Goal: Transaction & Acquisition: Purchase product/service

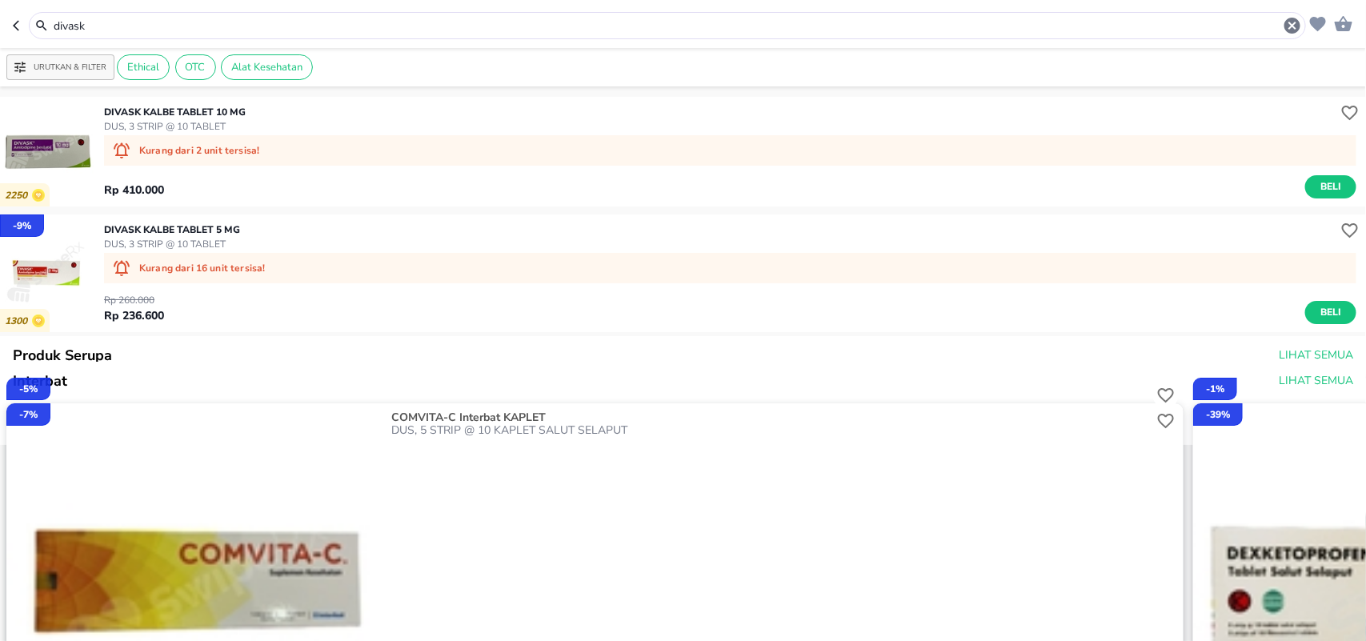
drag, startPoint x: 14, startPoint y: 33, endPoint x: 0, endPoint y: 33, distance: 13.6
click at [0, 33] on header "divask" at bounding box center [683, 24] width 1366 height 48
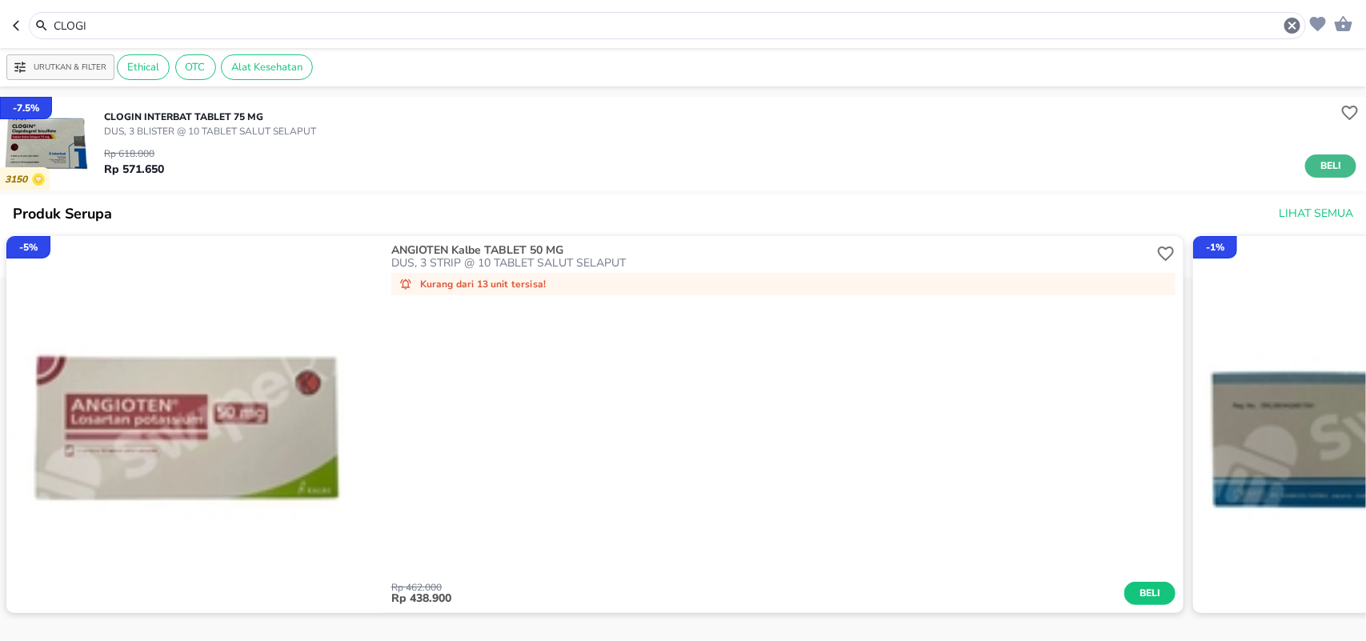
click at [1317, 166] on span "Beli" at bounding box center [1330, 166] width 27 height 17
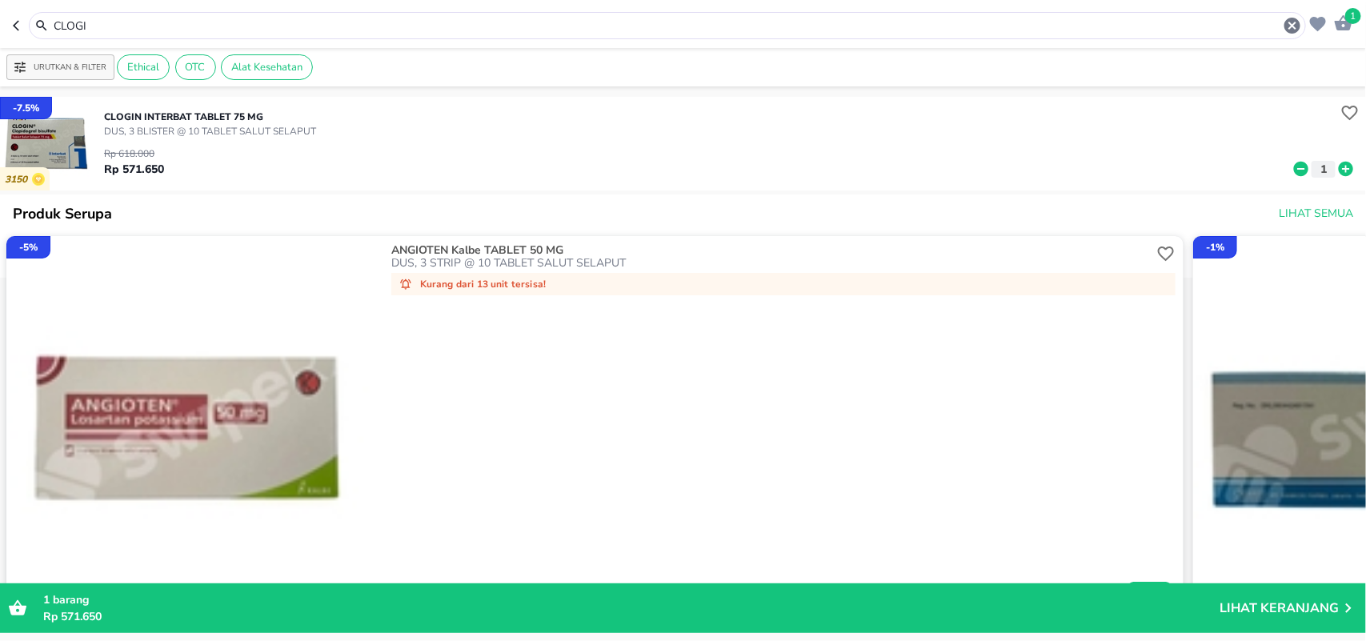
drag, startPoint x: 152, startPoint y: 28, endPoint x: 0, endPoint y: 5, distance: 153.8
click at [0, 14] on header "1 CLOGI" at bounding box center [683, 24] width 1366 height 48
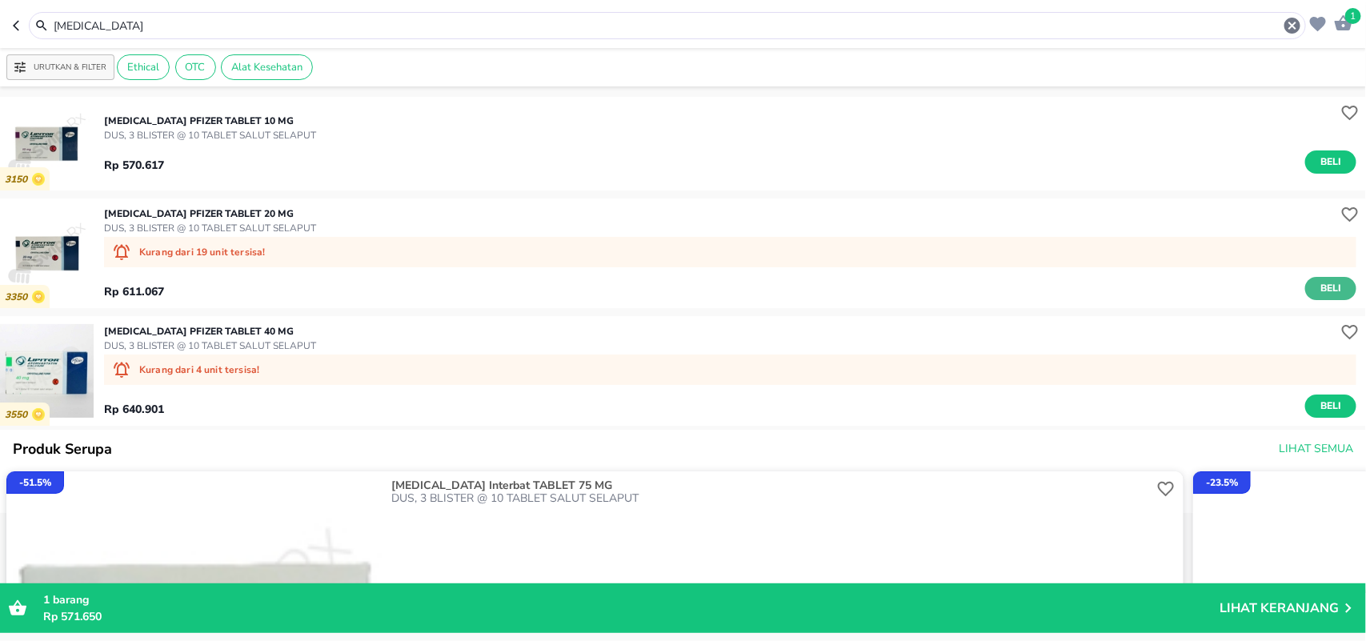
click at [1317, 289] on span "Beli" at bounding box center [1330, 288] width 27 height 17
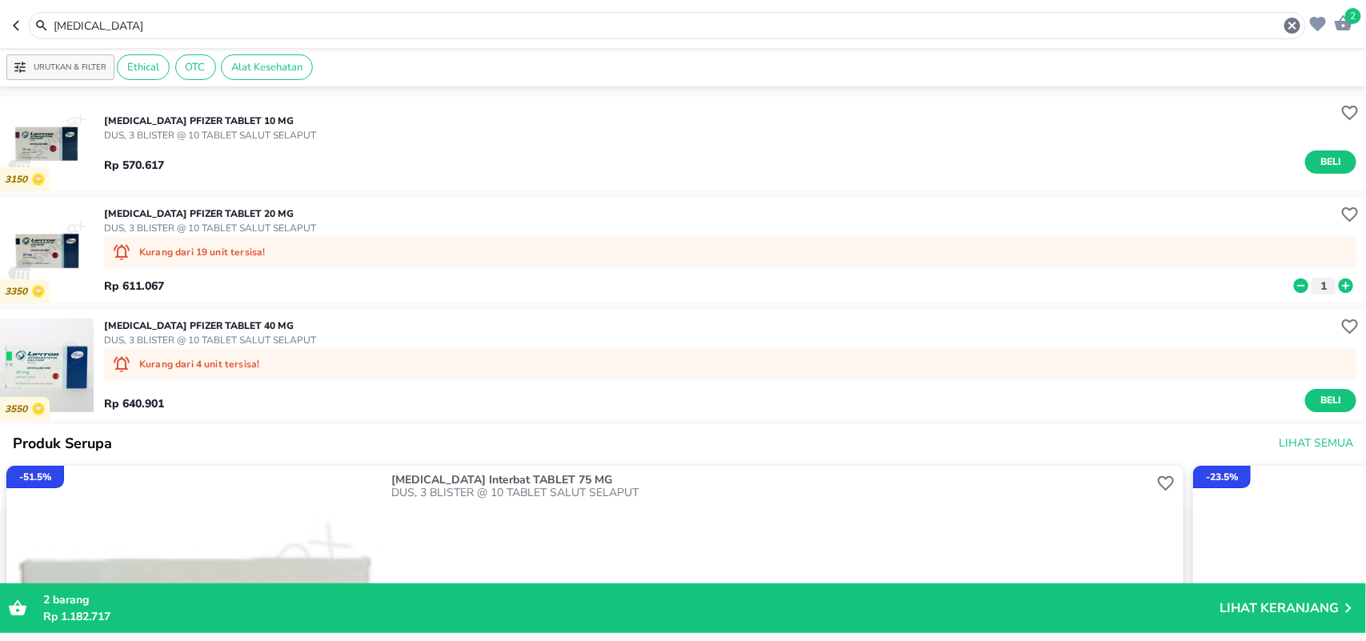
click at [0, 22] on header "2 [MEDICAL_DATA]" at bounding box center [683, 24] width 1366 height 48
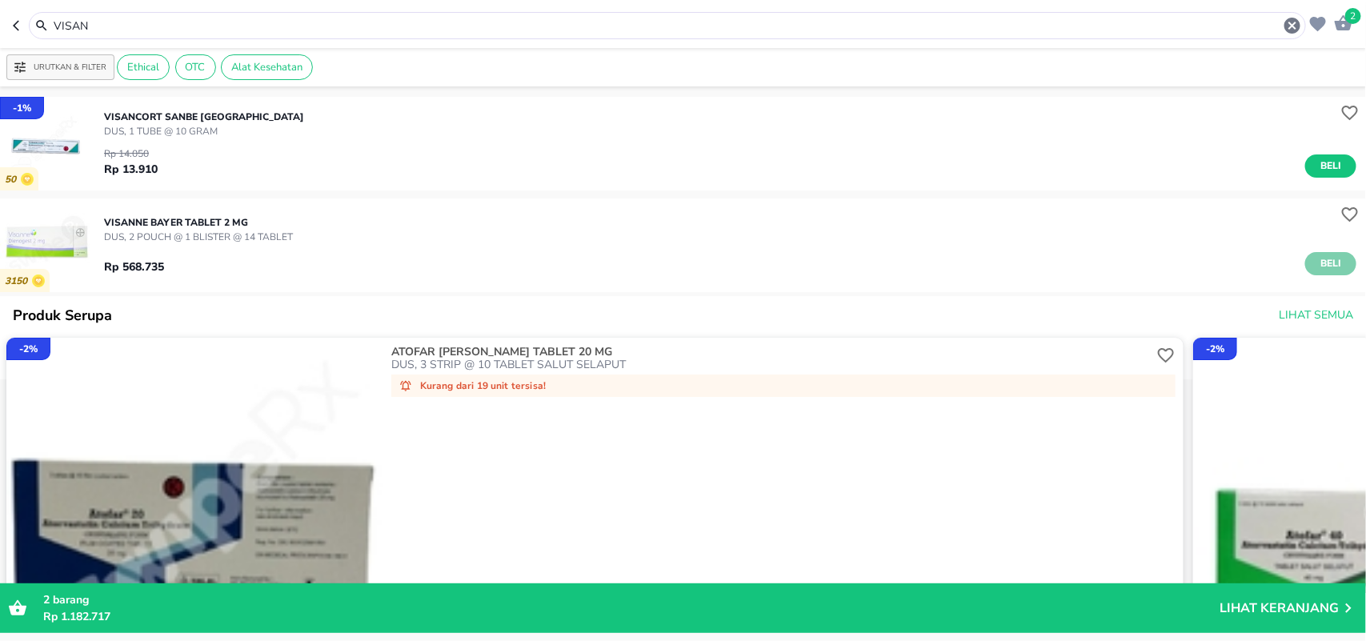
click at [1317, 262] on span "Beli" at bounding box center [1330, 263] width 27 height 17
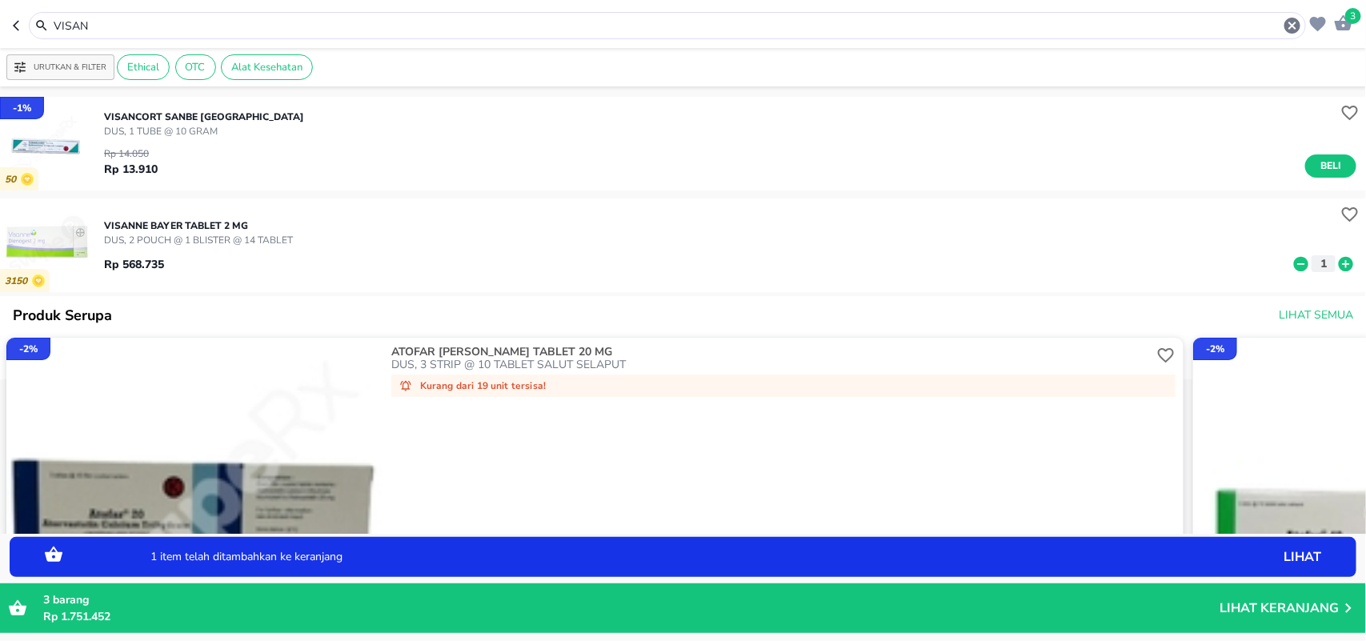
click at [1336, 265] on icon at bounding box center [1346, 264] width 21 height 18
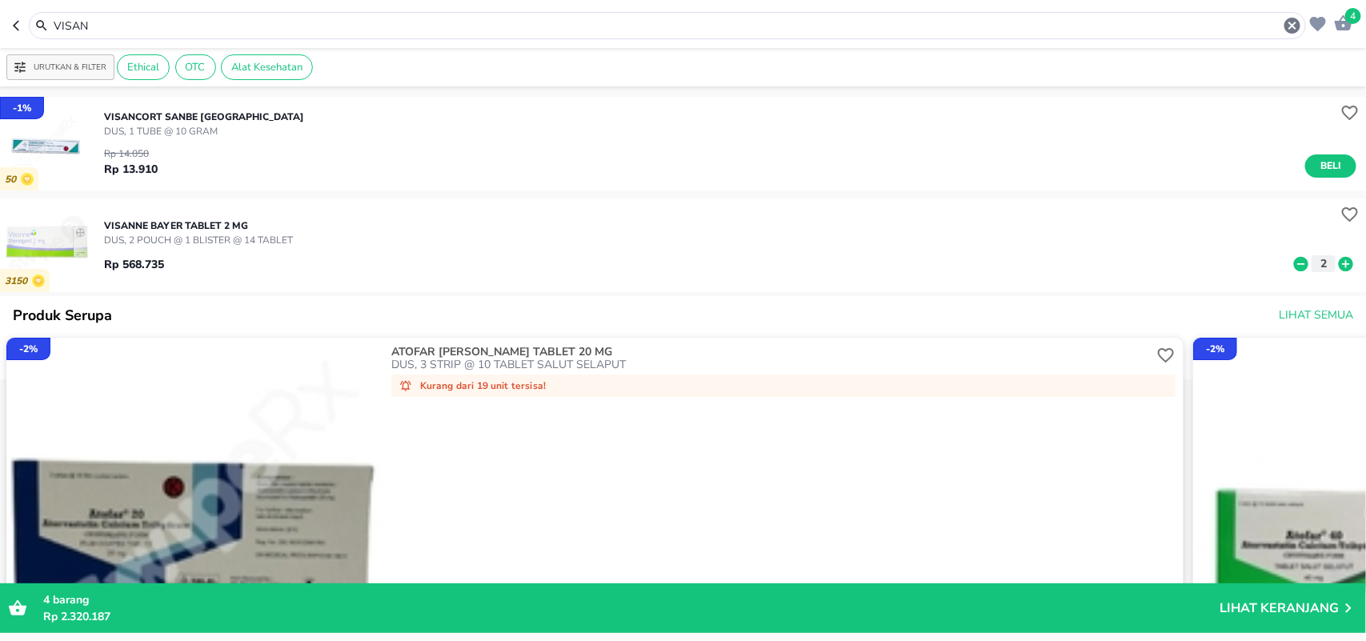
drag, startPoint x: 104, startPoint y: 24, endPoint x: 0, endPoint y: 6, distance: 105.6
click at [0, 24] on header "4 VISAN" at bounding box center [683, 24] width 1366 height 48
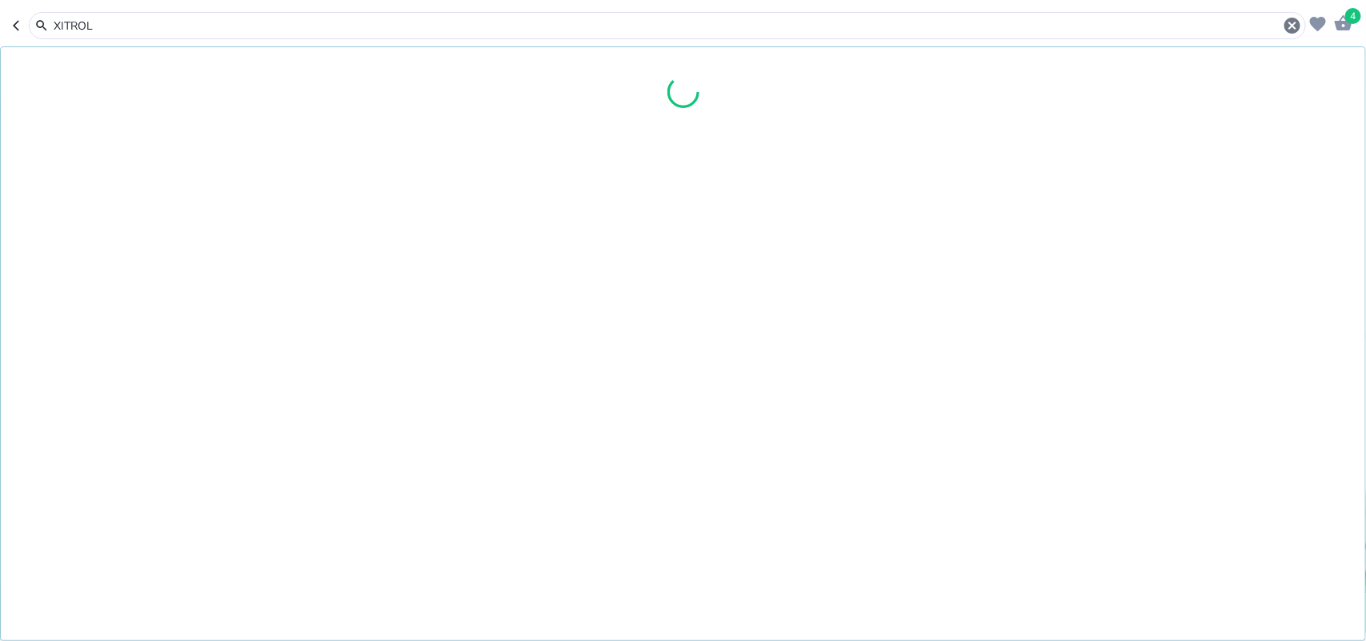
type input "XITROL"
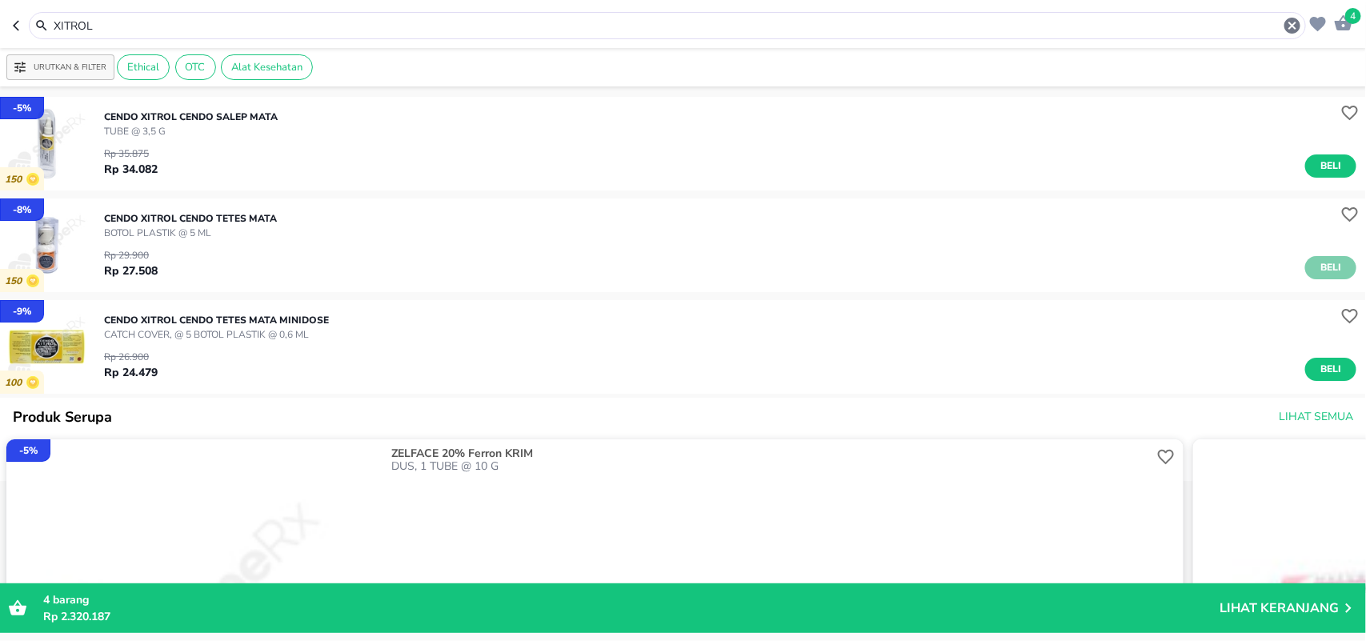
click at [1317, 268] on span "Beli" at bounding box center [1330, 267] width 27 height 17
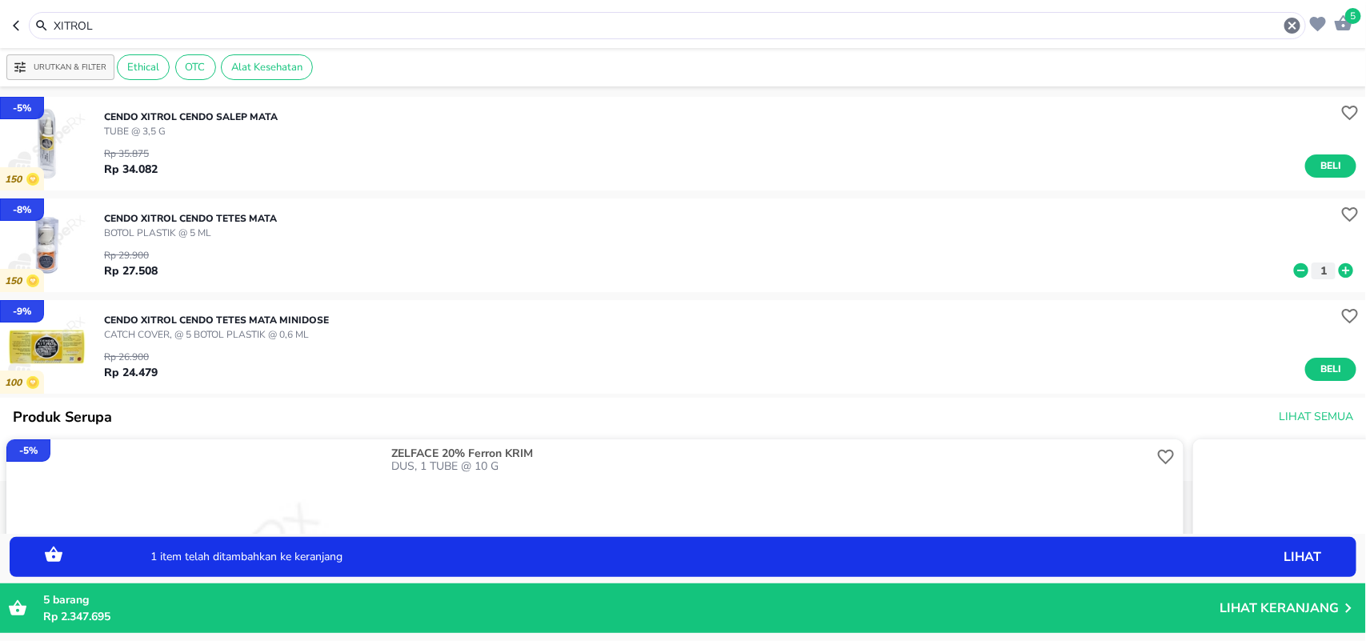
click at [1316, 269] on p "1" at bounding box center [1323, 270] width 14 height 17
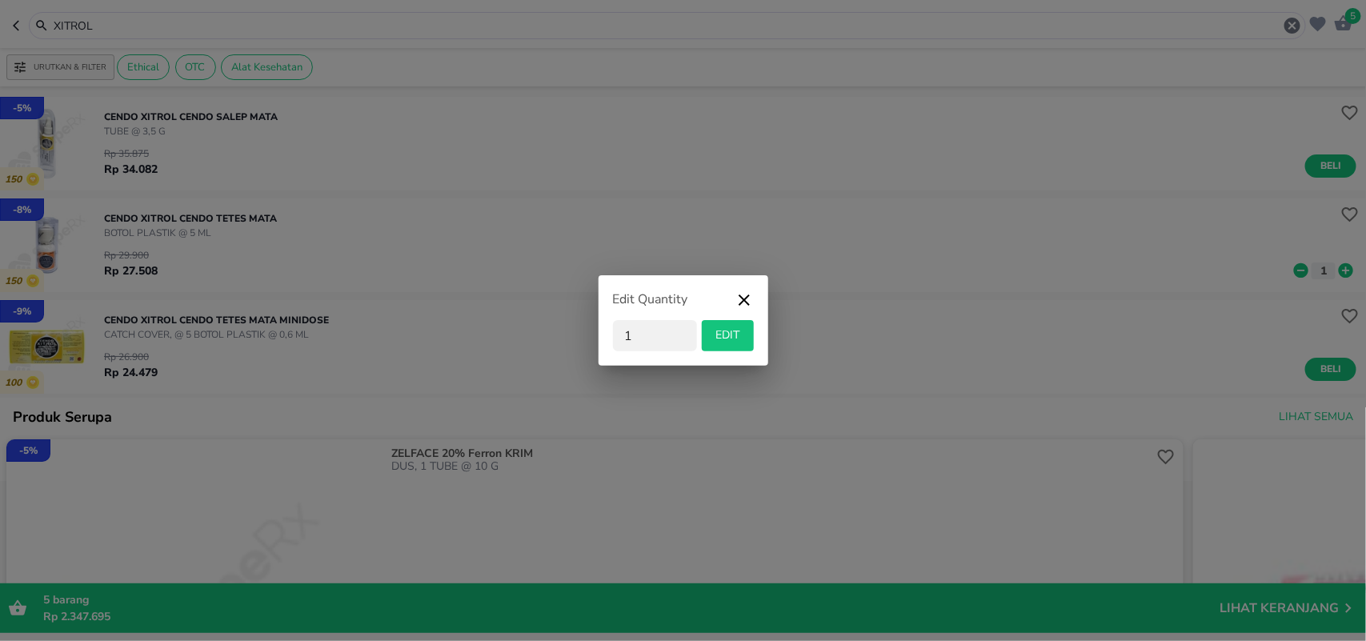
click at [614, 338] on input "1" at bounding box center [655, 335] width 84 height 31
drag, startPoint x: 643, startPoint y: 338, endPoint x: 554, endPoint y: 334, distance: 88.9
click at [570, 336] on div "Edit Quantity 1 EDIT" at bounding box center [683, 320] width 1366 height 641
type input "50"
click at [731, 334] on span "EDIT" at bounding box center [727, 336] width 39 height 20
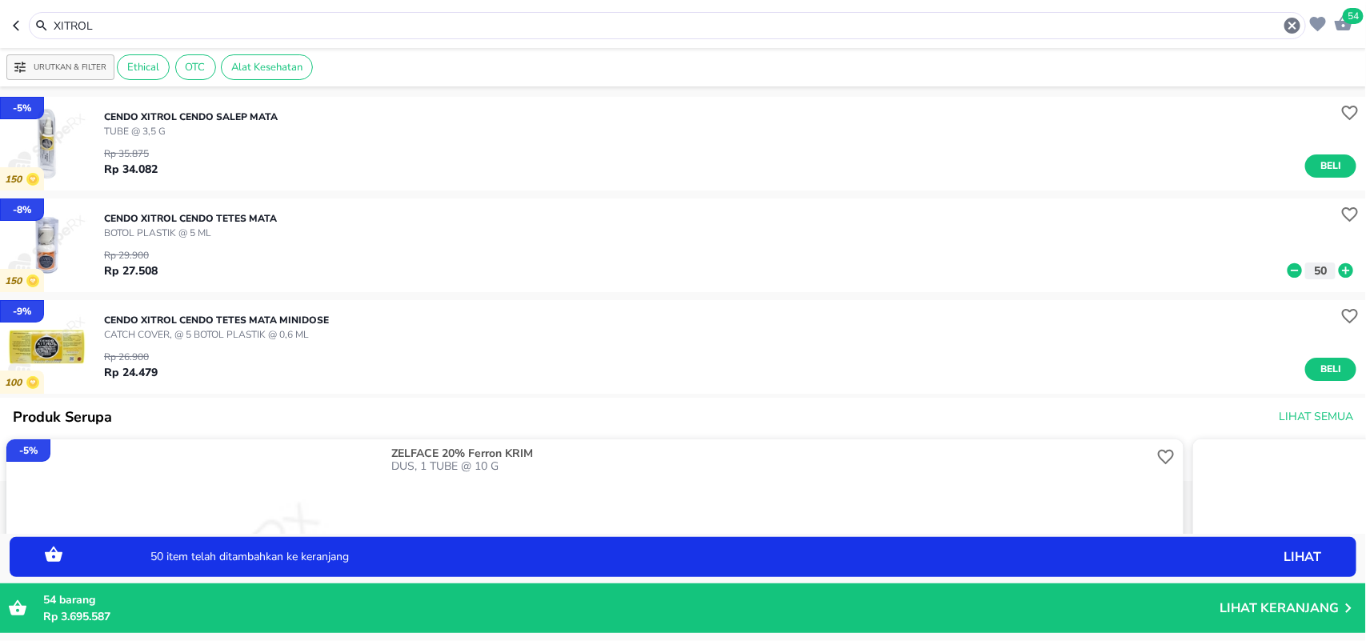
click at [1302, 608] on p "Lihat Keranjang" at bounding box center [1278, 608] width 119 height 0
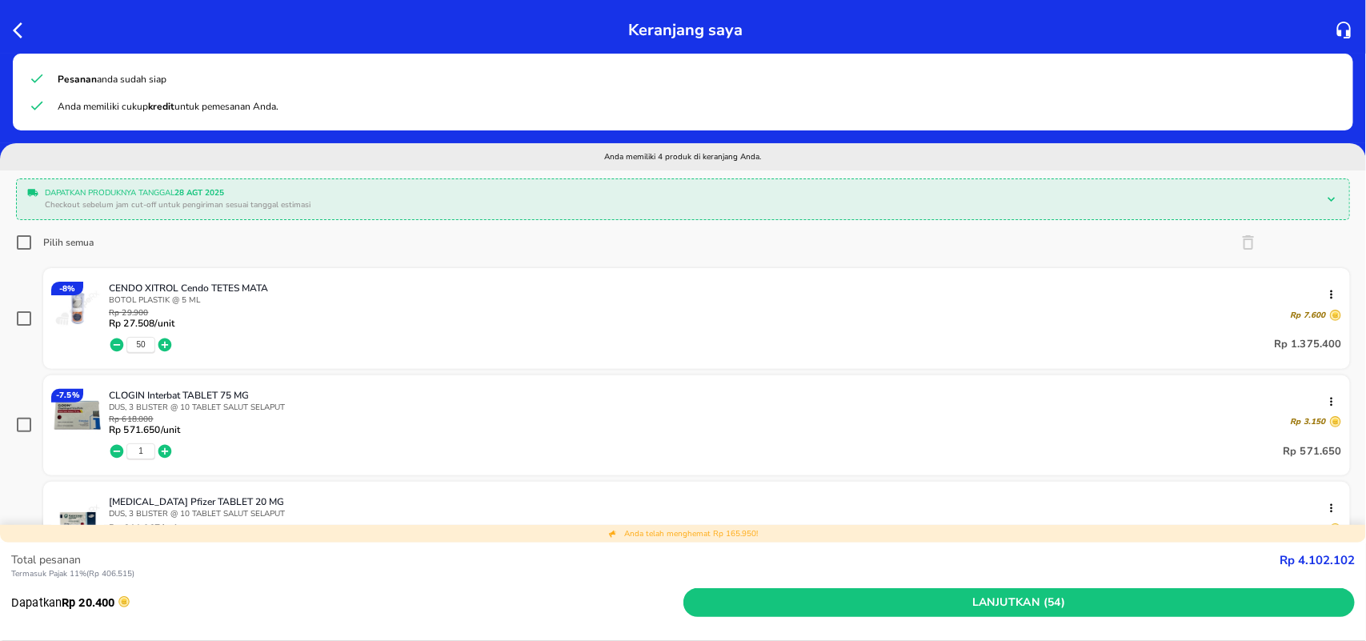
click at [22, 245] on input "Pilih semua" at bounding box center [24, 242] width 16 height 16
checkbox input "true"
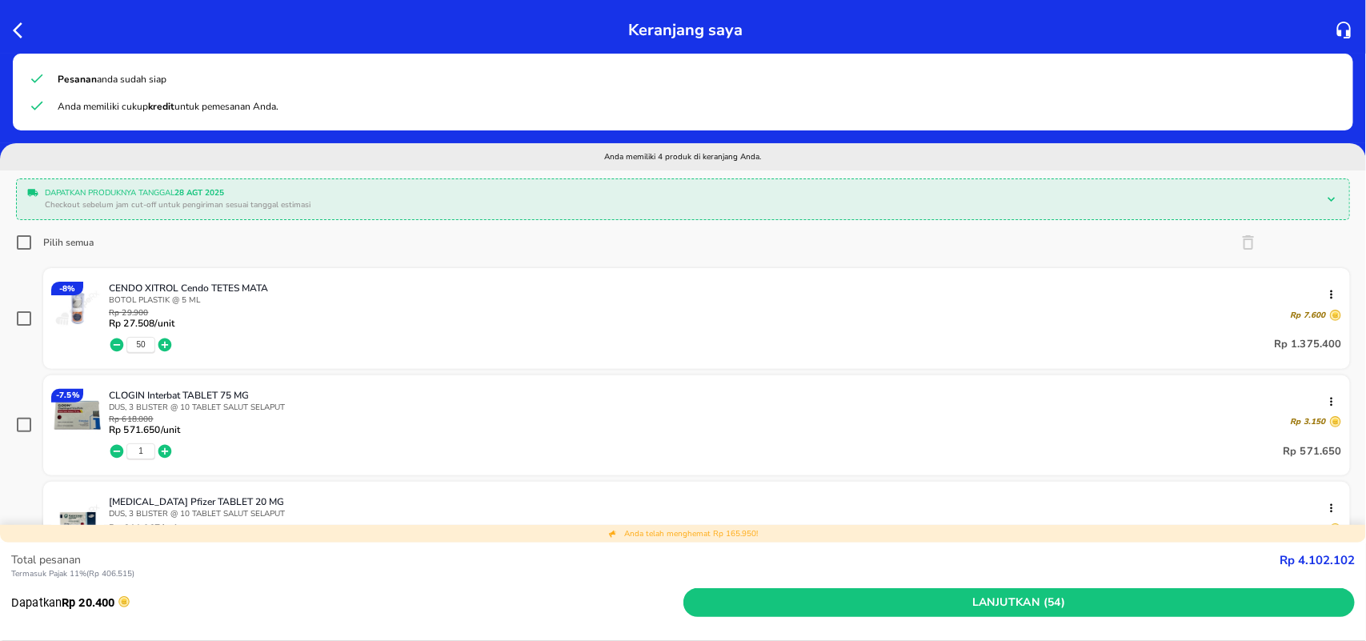
checkbox input "true"
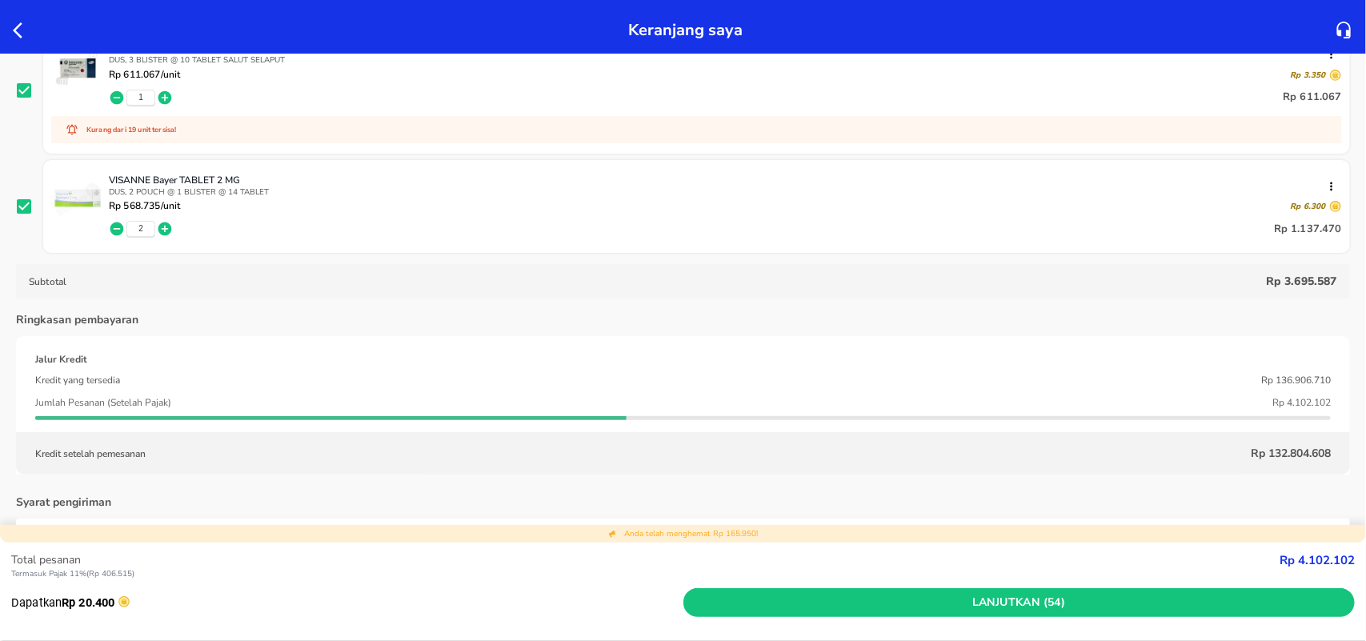
scroll to position [500, 0]
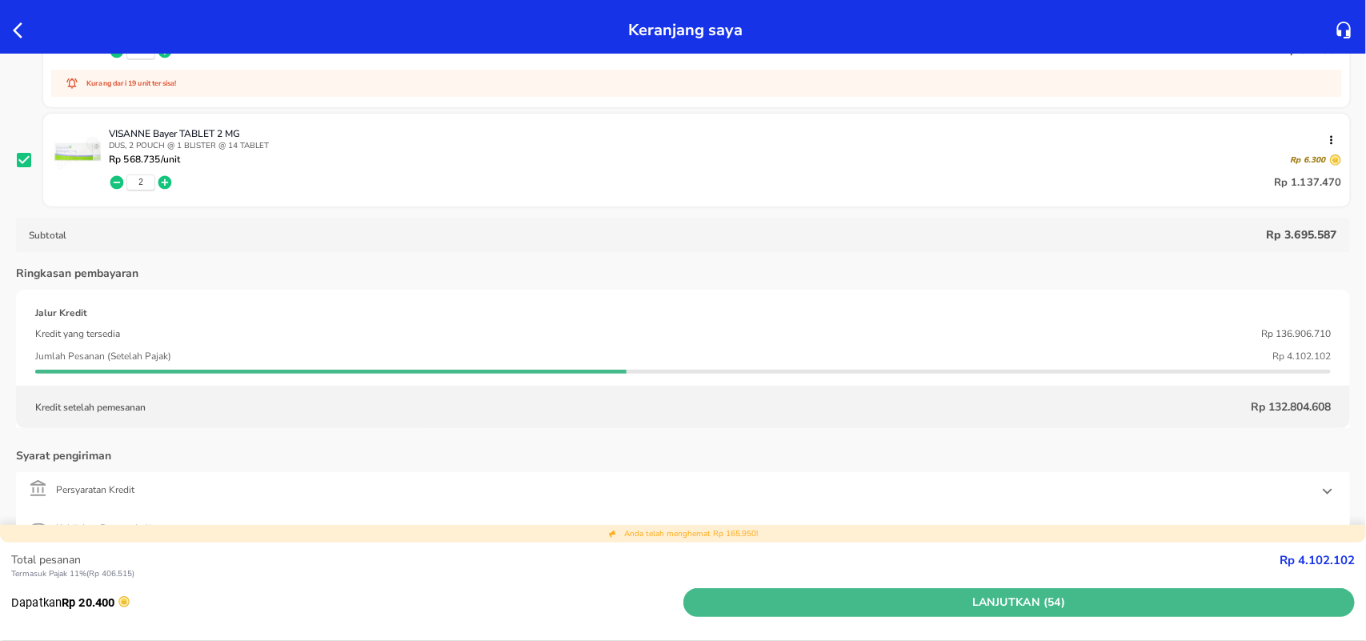
click at [940, 591] on button "Lanjutkan (54)" at bounding box center [1019, 603] width 672 height 30
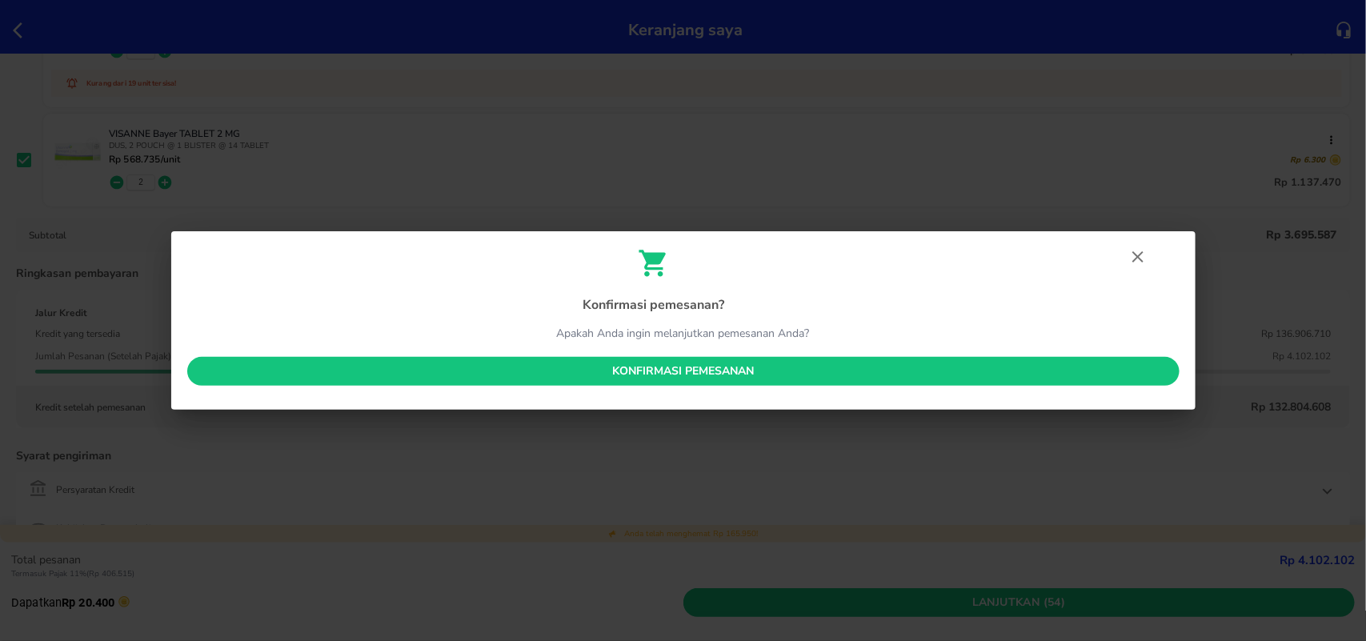
click at [709, 382] on button "Konfirmasi pemesanan" at bounding box center [683, 372] width 992 height 30
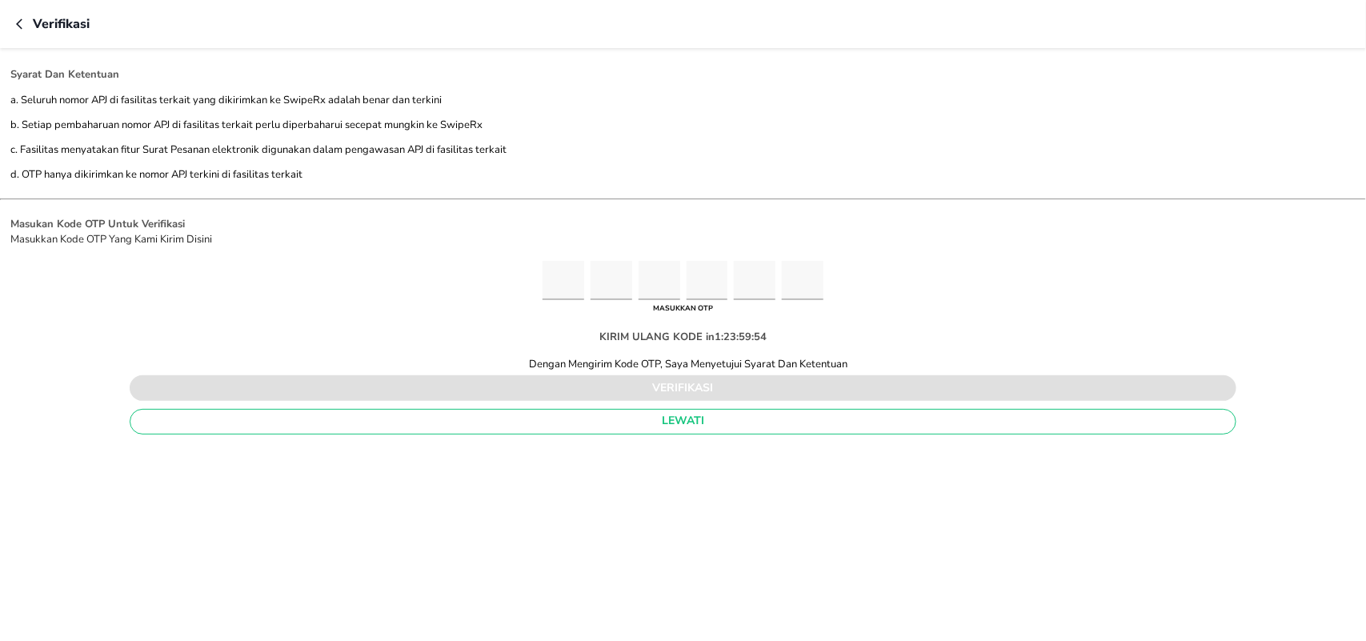
click at [568, 286] on input "Please enter OTP character 1" at bounding box center [564, 280] width 42 height 39
type input "6"
type input "3"
type input "4"
type input "0"
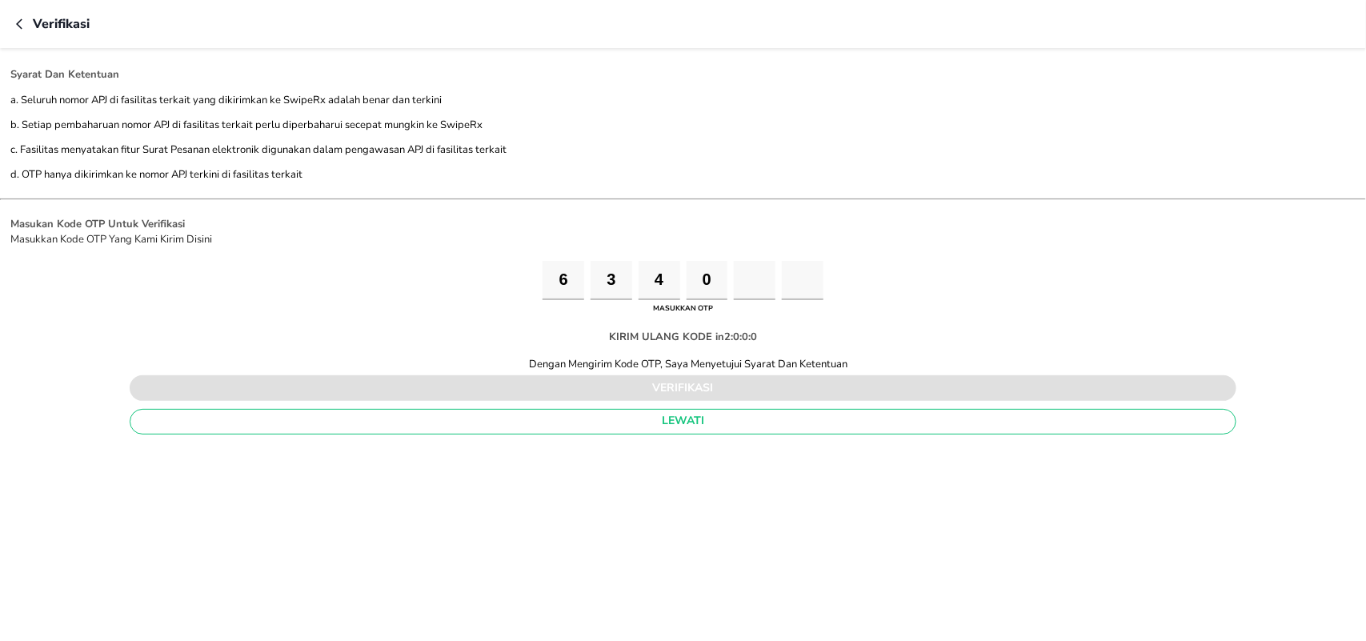
type input "1"
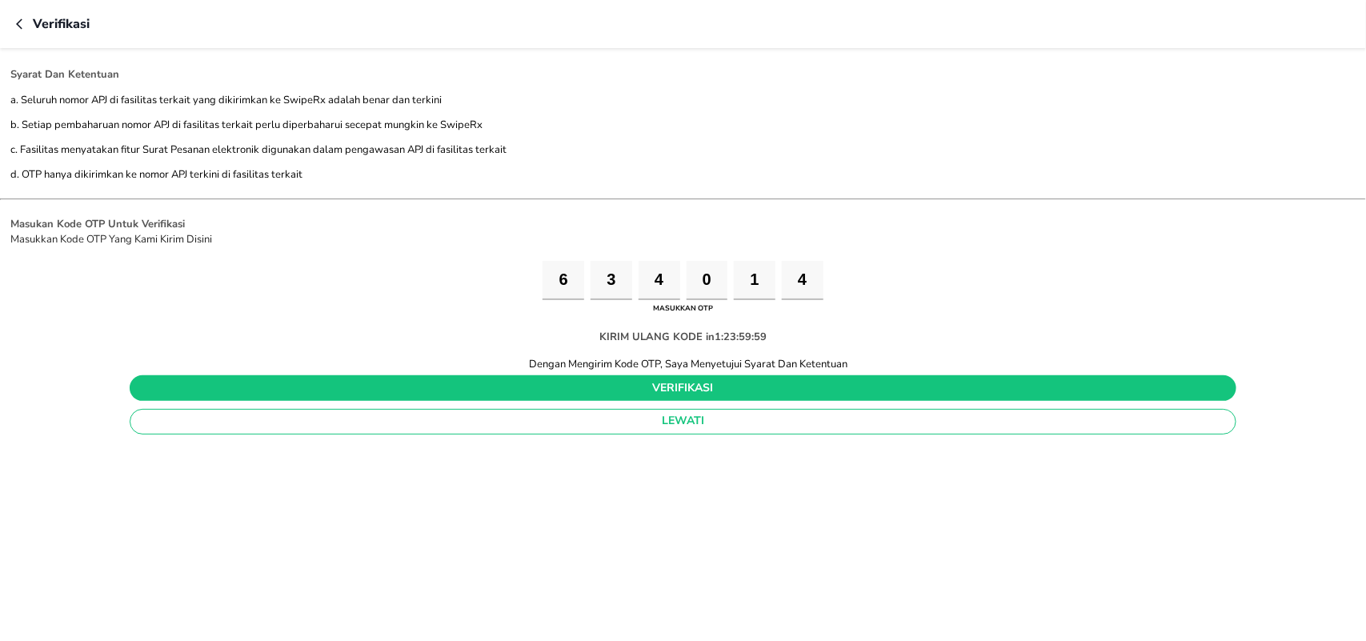
type input "4"
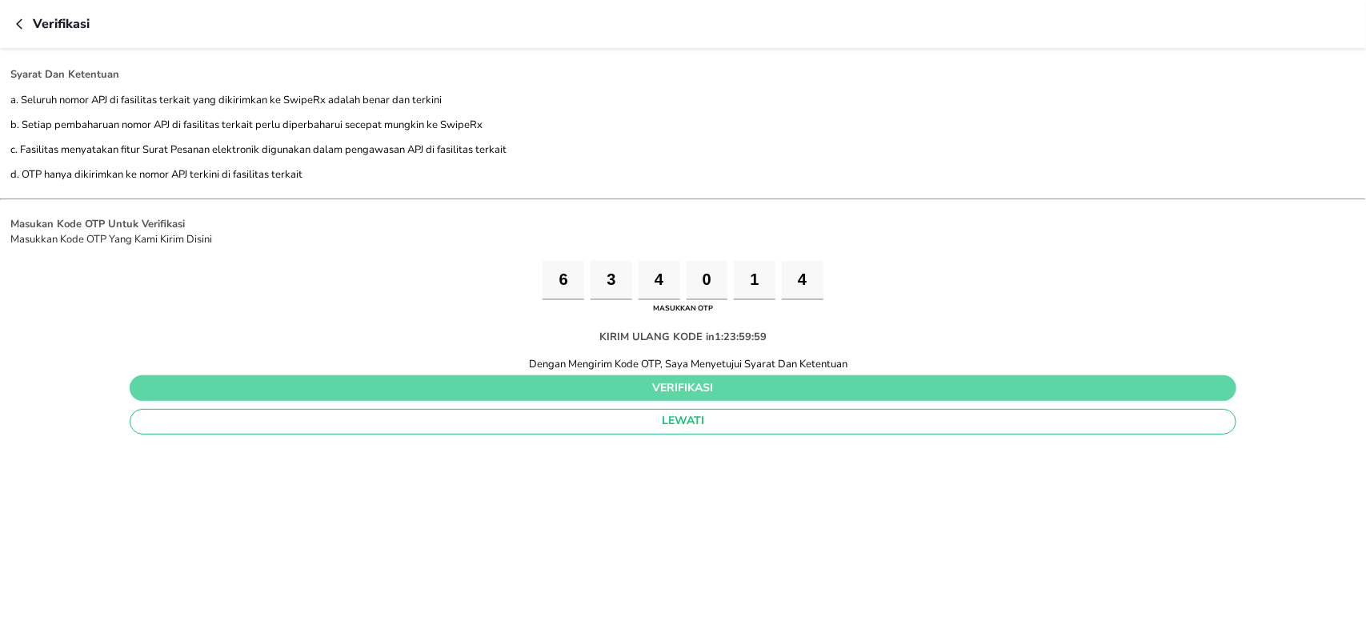
click at [696, 390] on span "verifikasi" at bounding box center [682, 388] width 1081 height 20
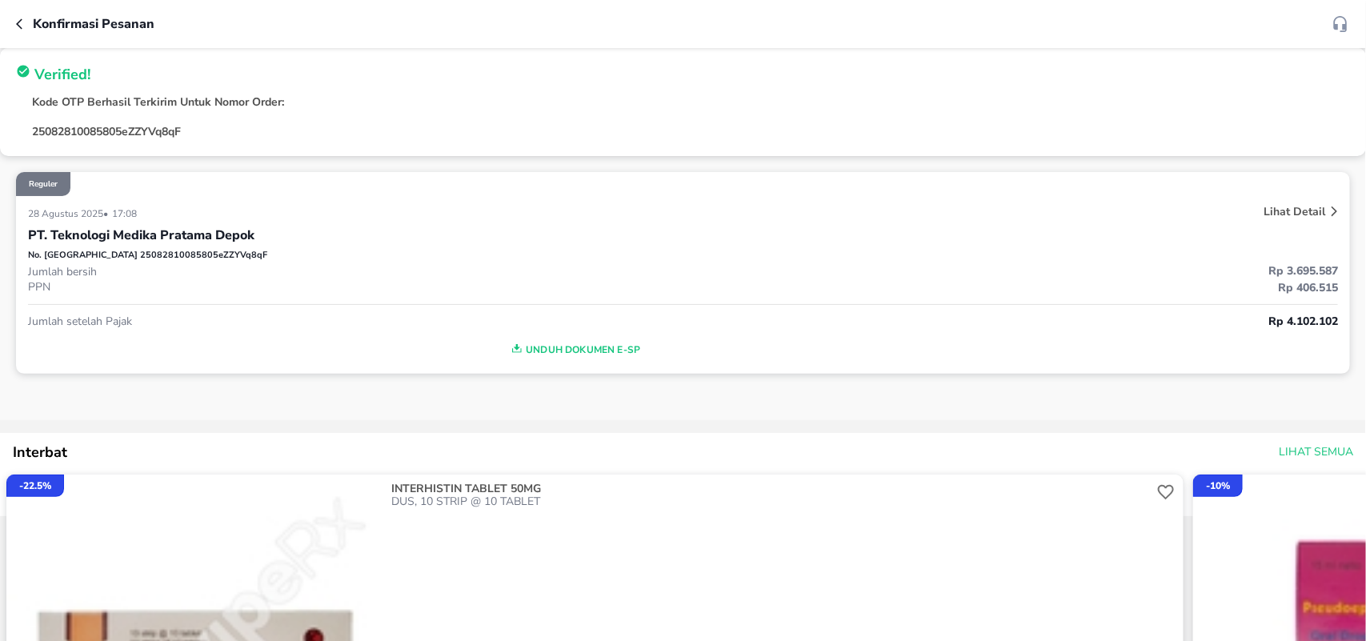
click at [598, 338] on button "Unduh Dokumen e-SP" at bounding box center [574, 350] width 1093 height 24
click at [14, 26] on div "Konfirmasi pesanan" at bounding box center [683, 24] width 1366 height 48
click at [20, 22] on icon "button" at bounding box center [22, 24] width 13 height 13
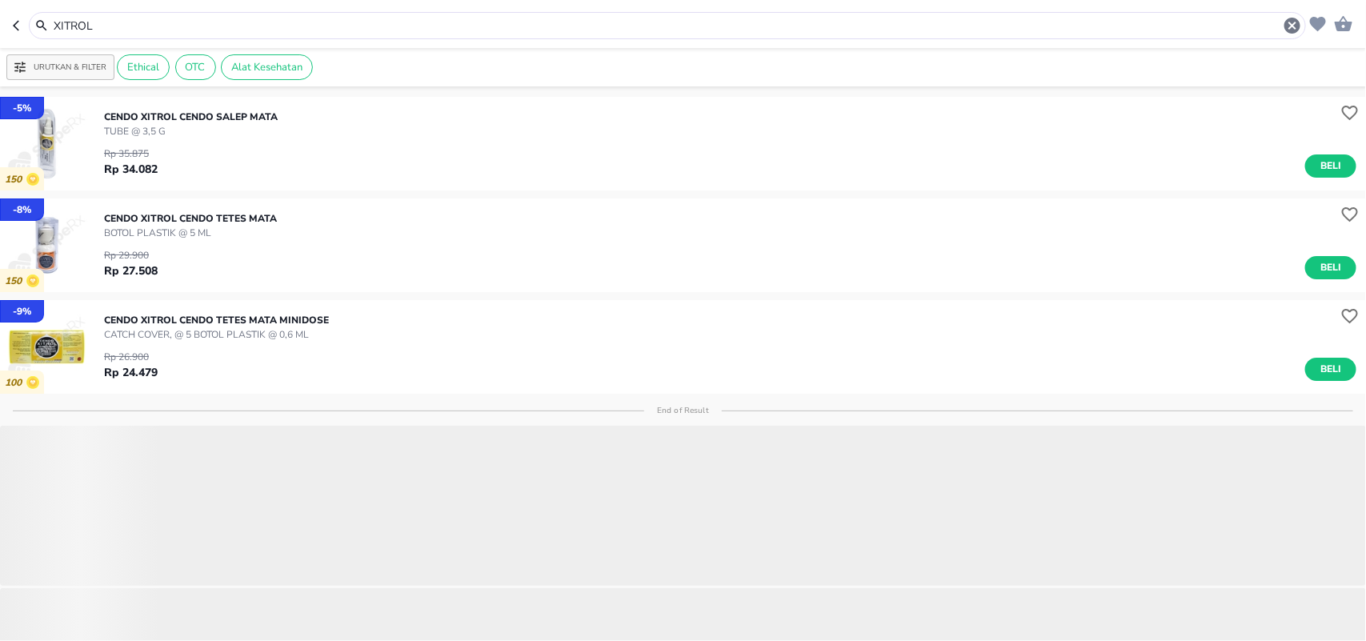
click at [120, 22] on input "XITROL" at bounding box center [667, 26] width 1231 height 17
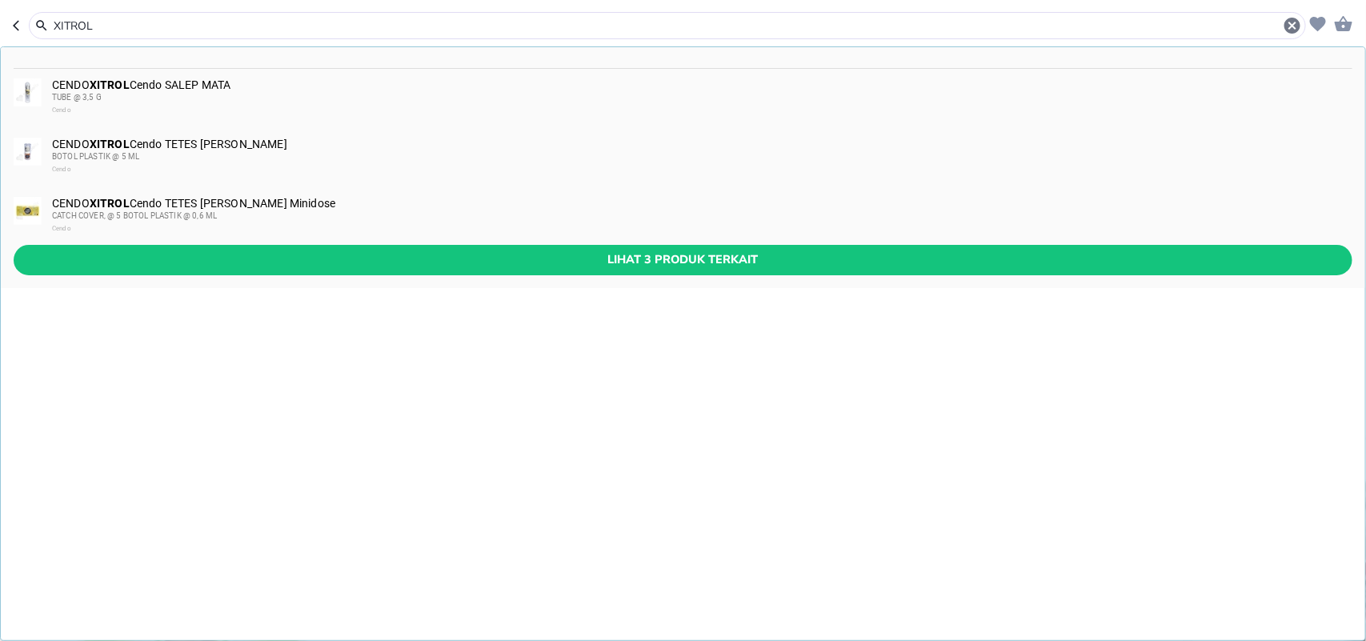
drag, startPoint x: 121, startPoint y: 26, endPoint x: 110, endPoint y: 26, distance: 10.4
click at [110, 26] on input "XITROL" at bounding box center [667, 26] width 1231 height 17
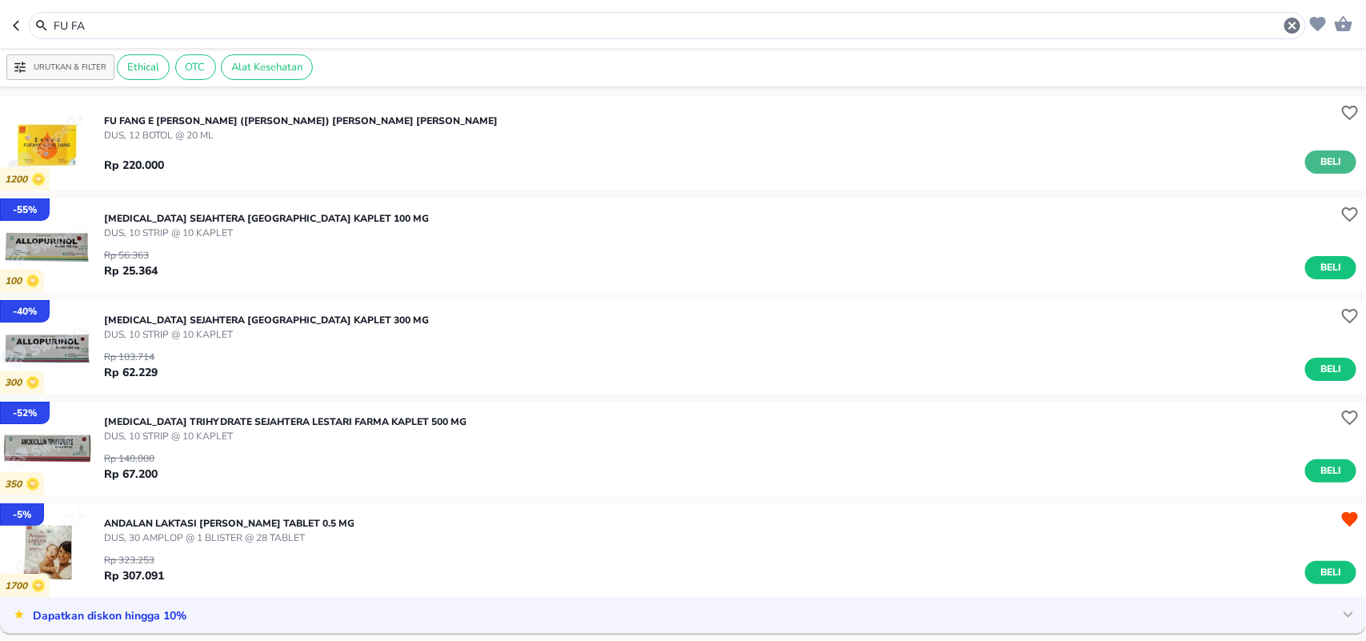
click at [1317, 156] on span "Beli" at bounding box center [1330, 162] width 27 height 17
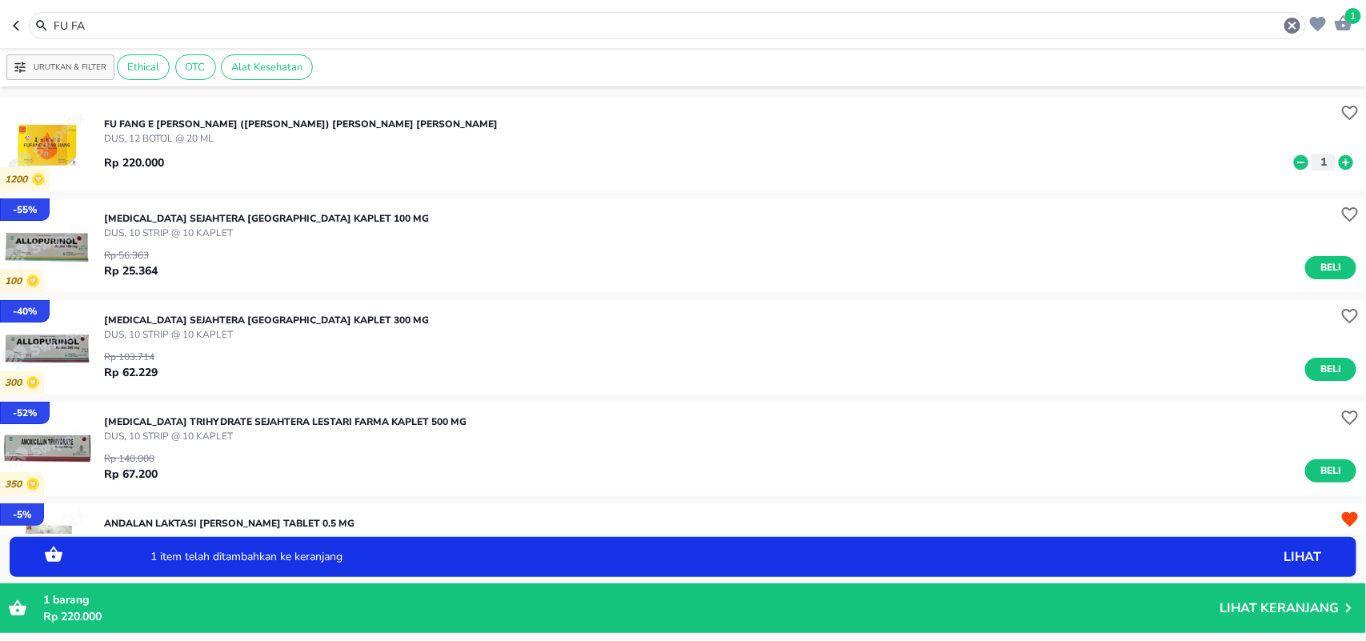
click at [1339, 161] on icon at bounding box center [1346, 161] width 14 height 14
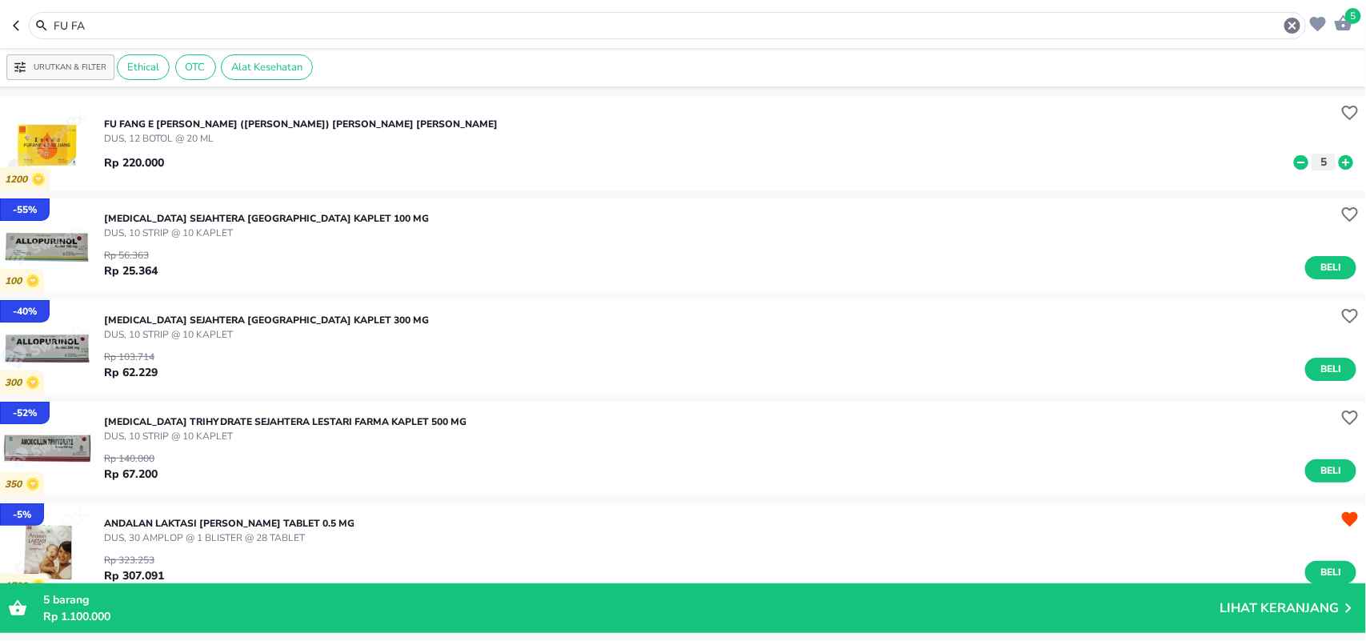
click at [0, 8] on header "5 FU FA" at bounding box center [683, 24] width 1366 height 48
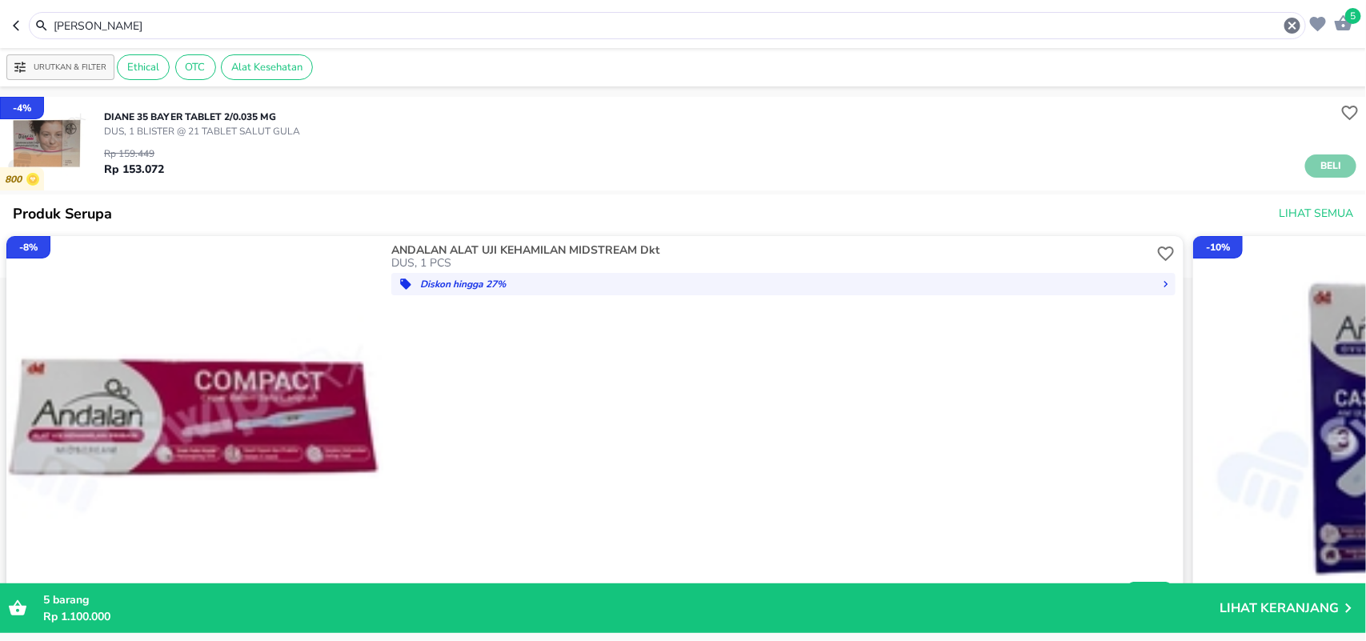
click at [1317, 168] on span "Beli" at bounding box center [1330, 166] width 27 height 17
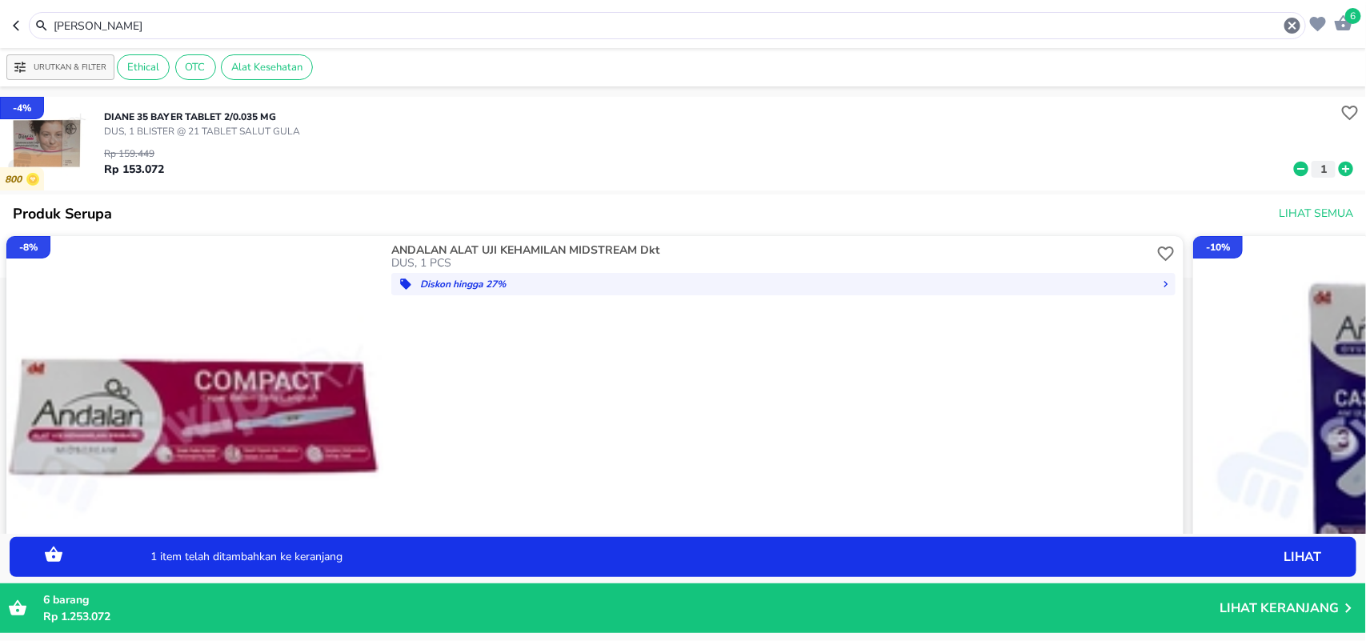
click at [1339, 165] on icon at bounding box center [1346, 169] width 14 height 14
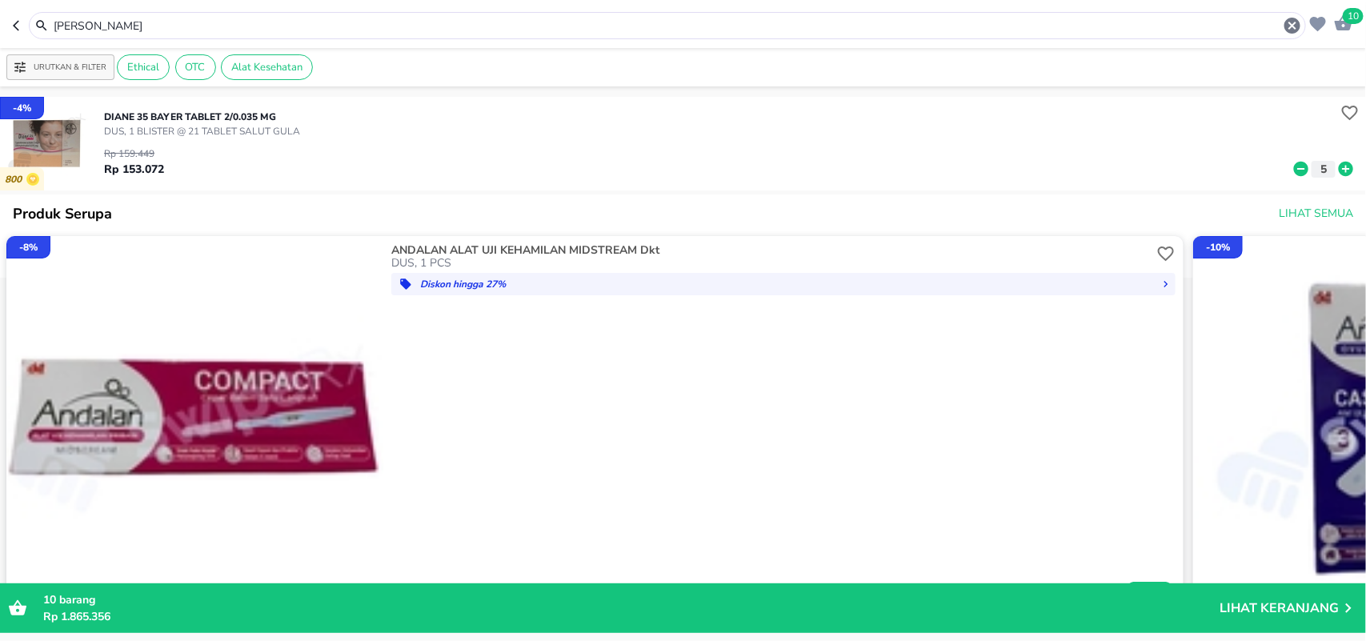
drag, startPoint x: 134, startPoint y: 18, endPoint x: 0, endPoint y: 14, distance: 134.5
click at [0, 18] on header "10 [PERSON_NAME]" at bounding box center [683, 24] width 1366 height 48
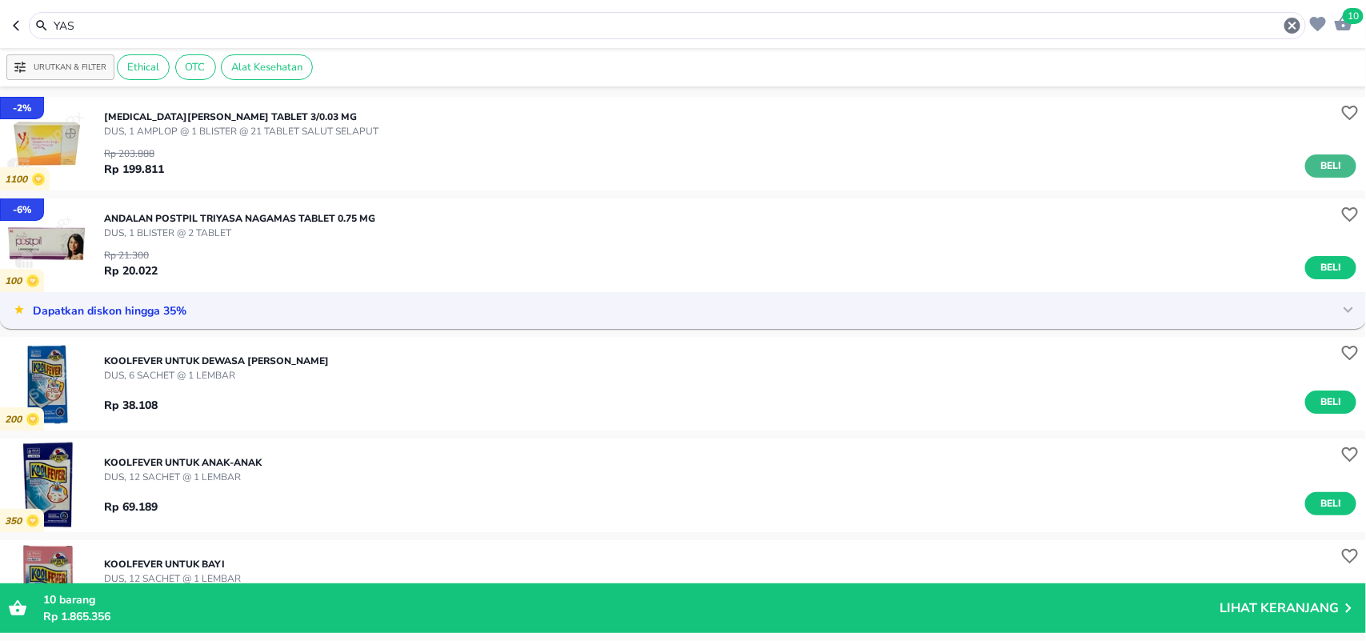
click at [1317, 162] on span "Beli" at bounding box center [1330, 166] width 27 height 17
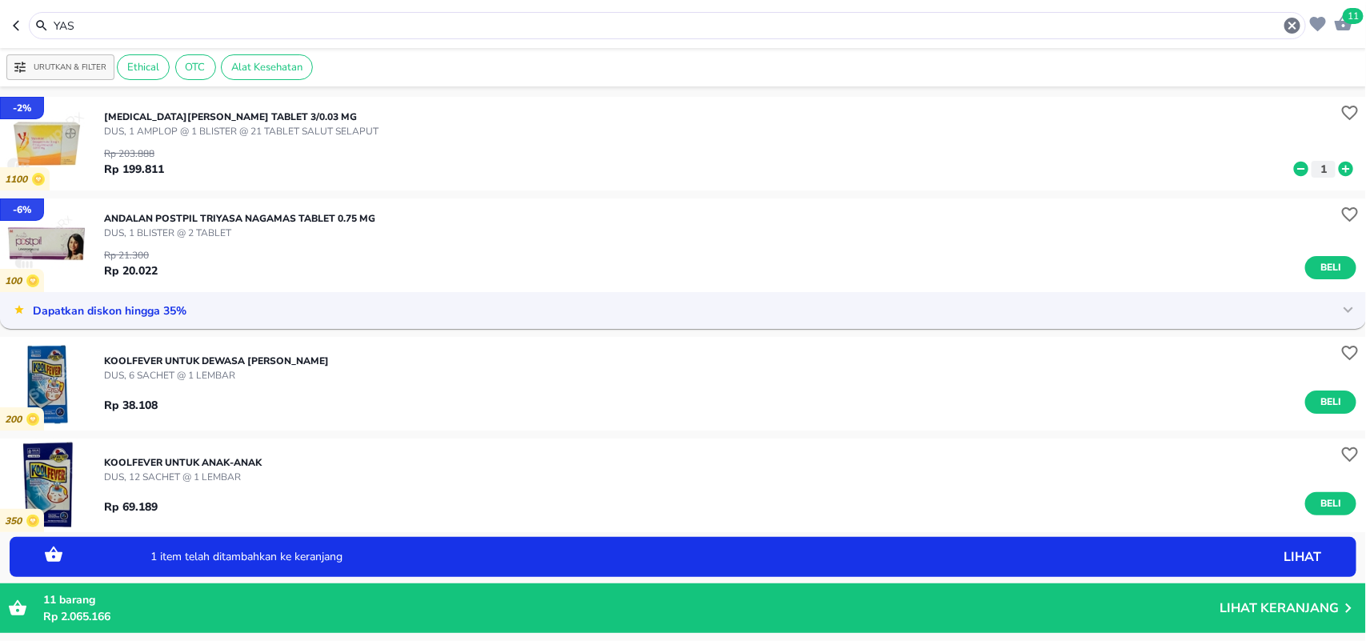
click at [1336, 169] on icon at bounding box center [1346, 169] width 21 height 18
click at [150, 16] on div "YAS" at bounding box center [677, 25] width 1250 height 19
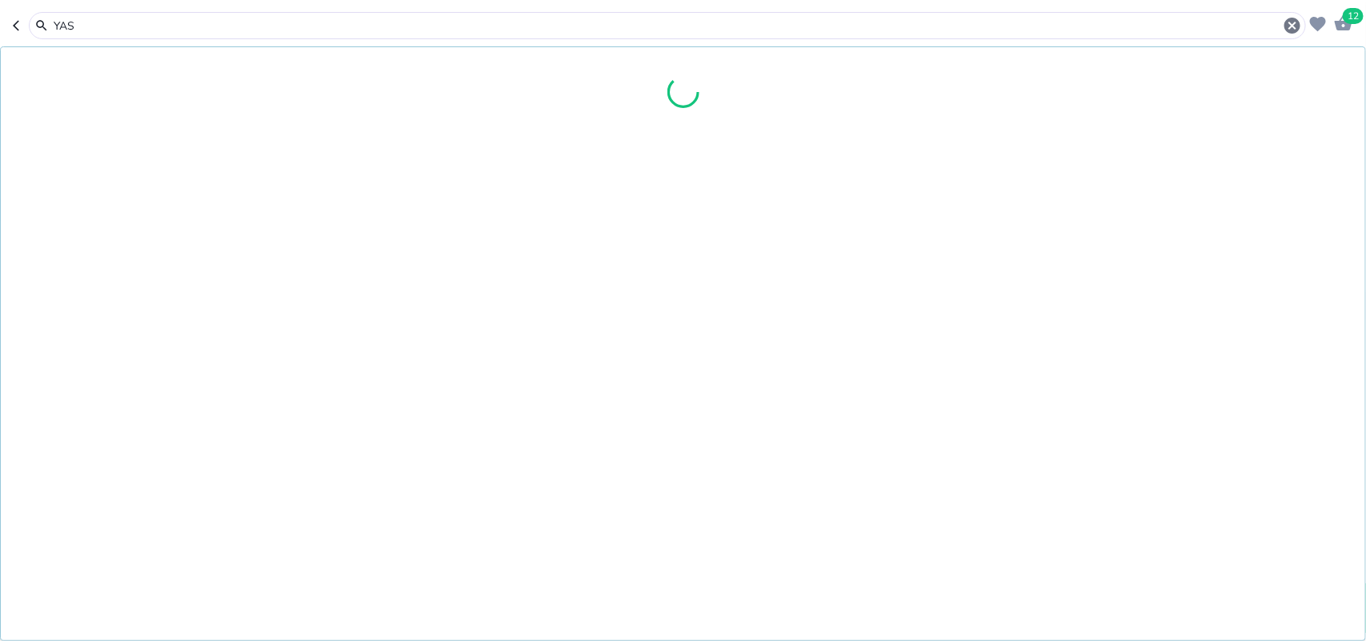
click at [142, 36] on div "YAS" at bounding box center [667, 25] width 1277 height 27
click at [144, 18] on input "YAS" at bounding box center [667, 26] width 1231 height 17
type input "[MEDICAL_DATA]"
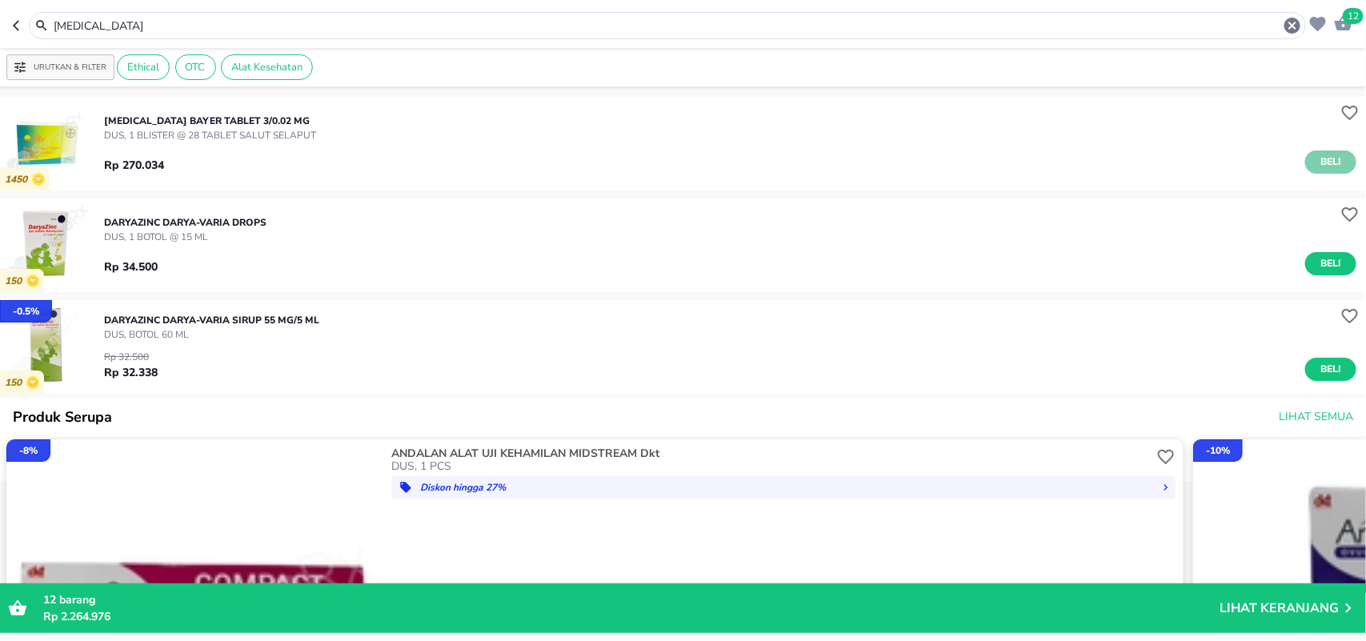
click at [1317, 154] on span "Beli" at bounding box center [1330, 162] width 27 height 17
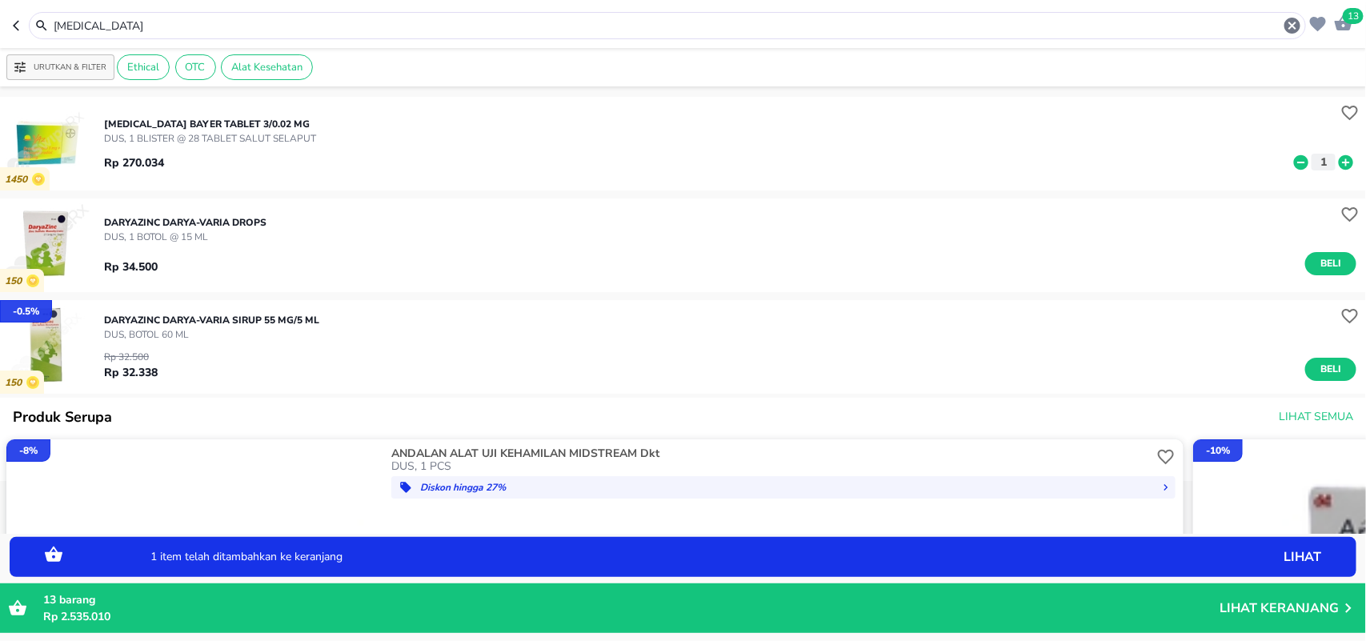
click at [1339, 160] on icon at bounding box center [1346, 161] width 14 height 14
click at [1259, 608] on p "Lihat Keranjang" at bounding box center [1278, 608] width 119 height 0
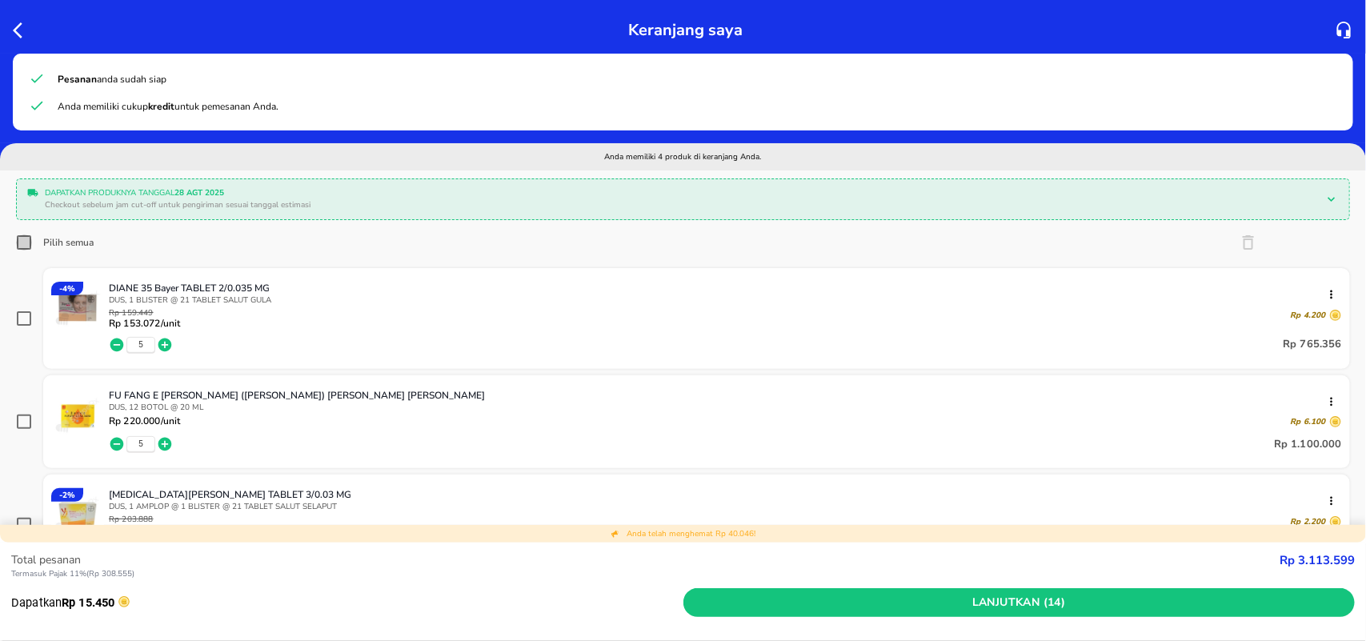
click at [26, 246] on input "Pilih semua" at bounding box center [24, 242] width 16 height 16
checkbox input "true"
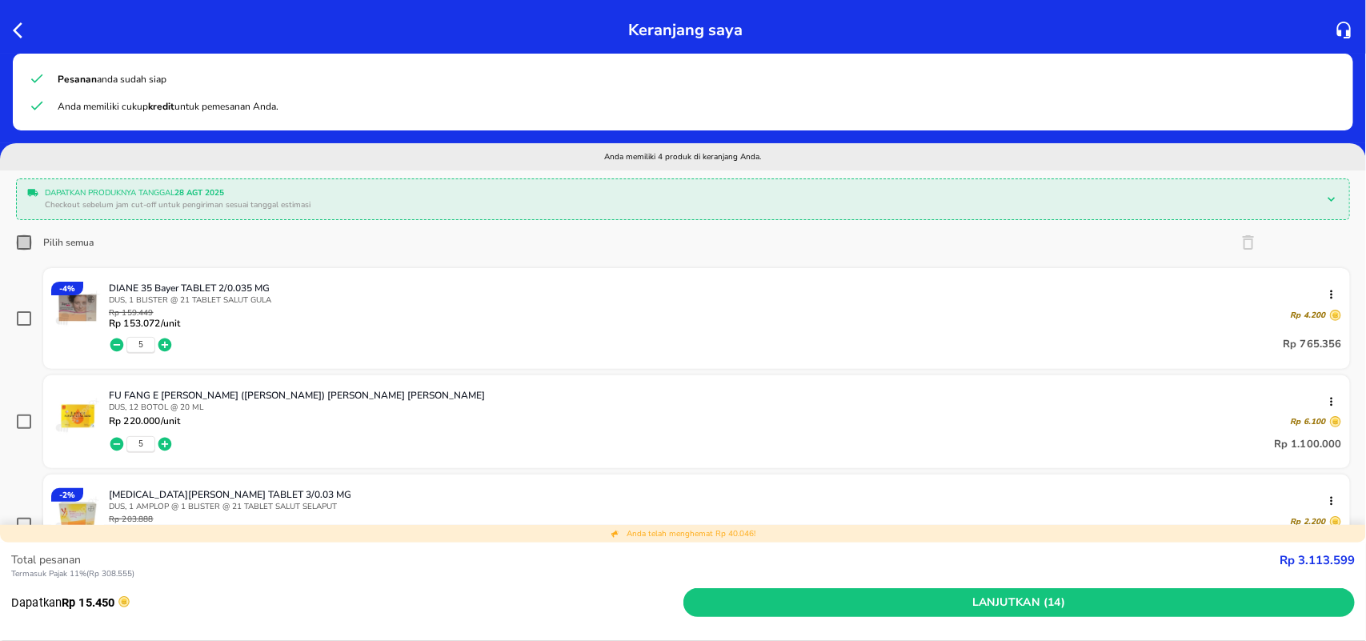
checkbox input "true"
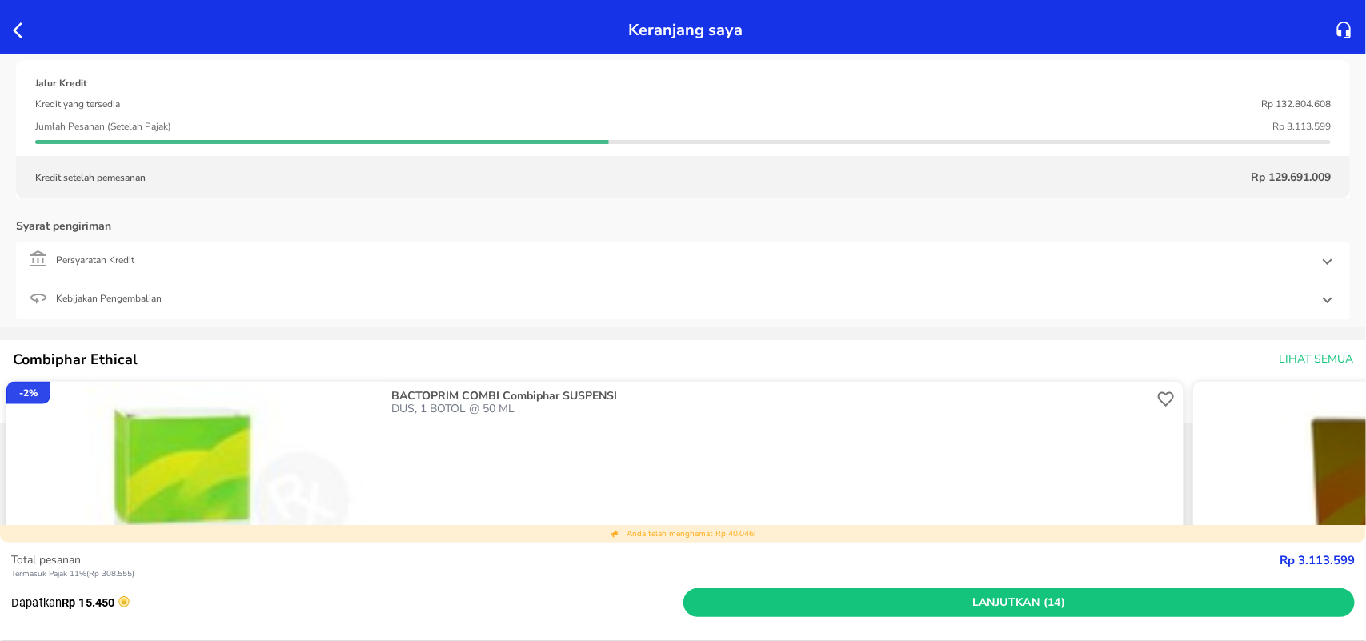
scroll to position [700, 0]
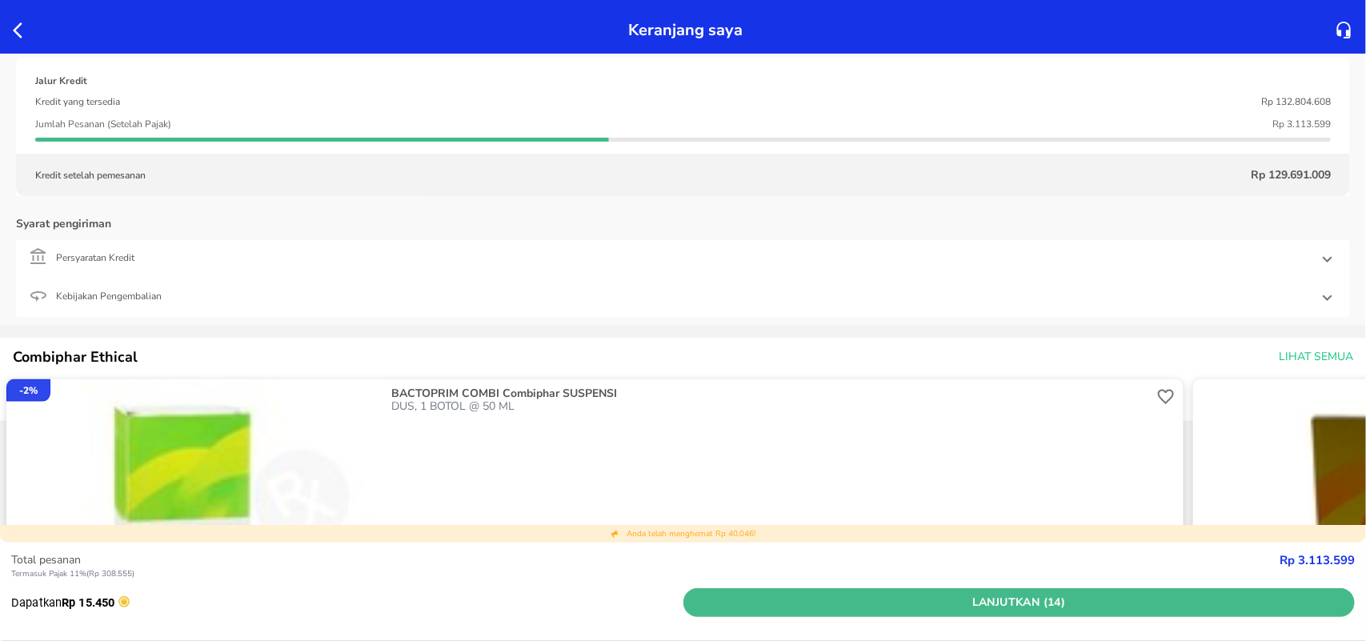
click at [1048, 604] on span "Lanjutkan (14)" at bounding box center [1019, 603] width 659 height 20
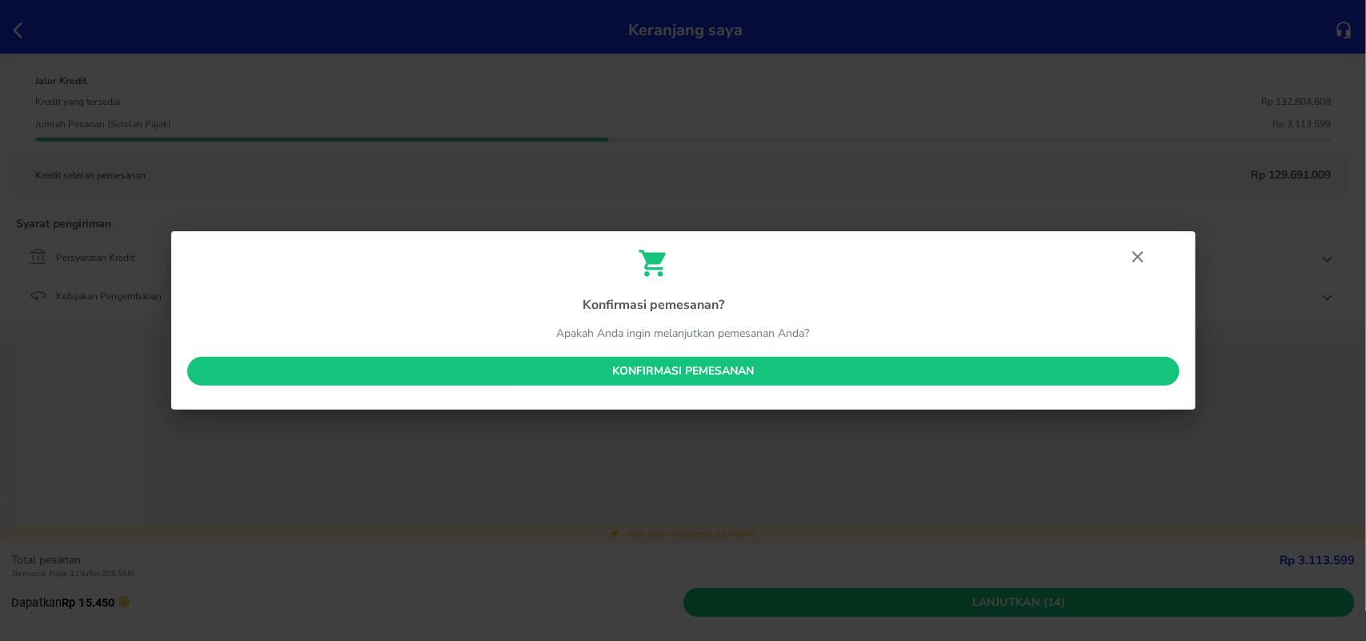
click at [669, 377] on span "Konfirmasi pemesanan" at bounding box center [683, 372] width 967 height 20
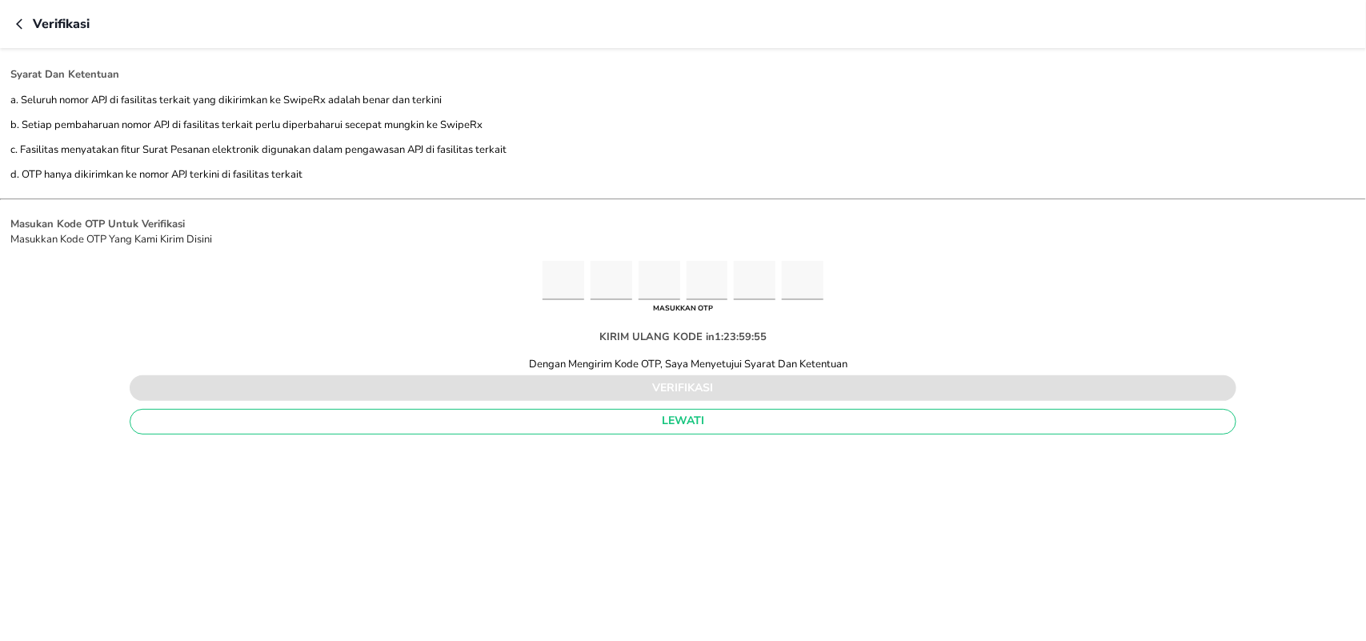
click at [561, 286] on input "Please enter OTP character 1" at bounding box center [564, 280] width 42 height 39
type input "5"
type input "4"
type input "0"
type input "4"
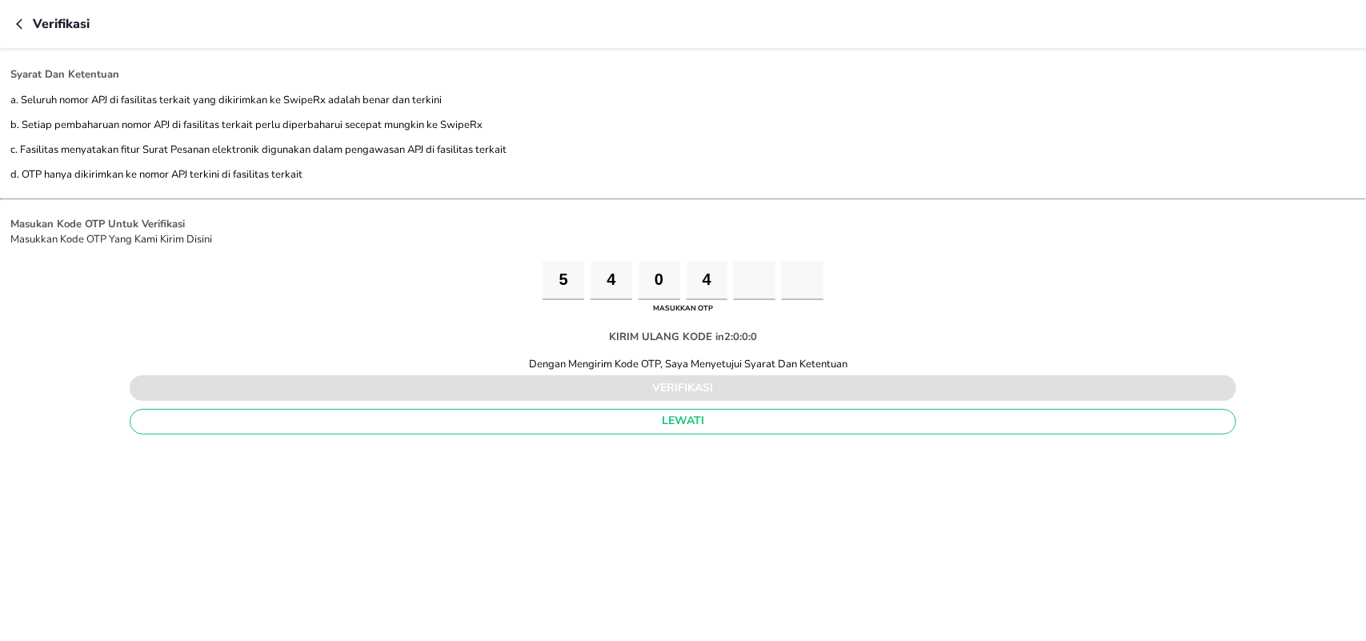
type input "6"
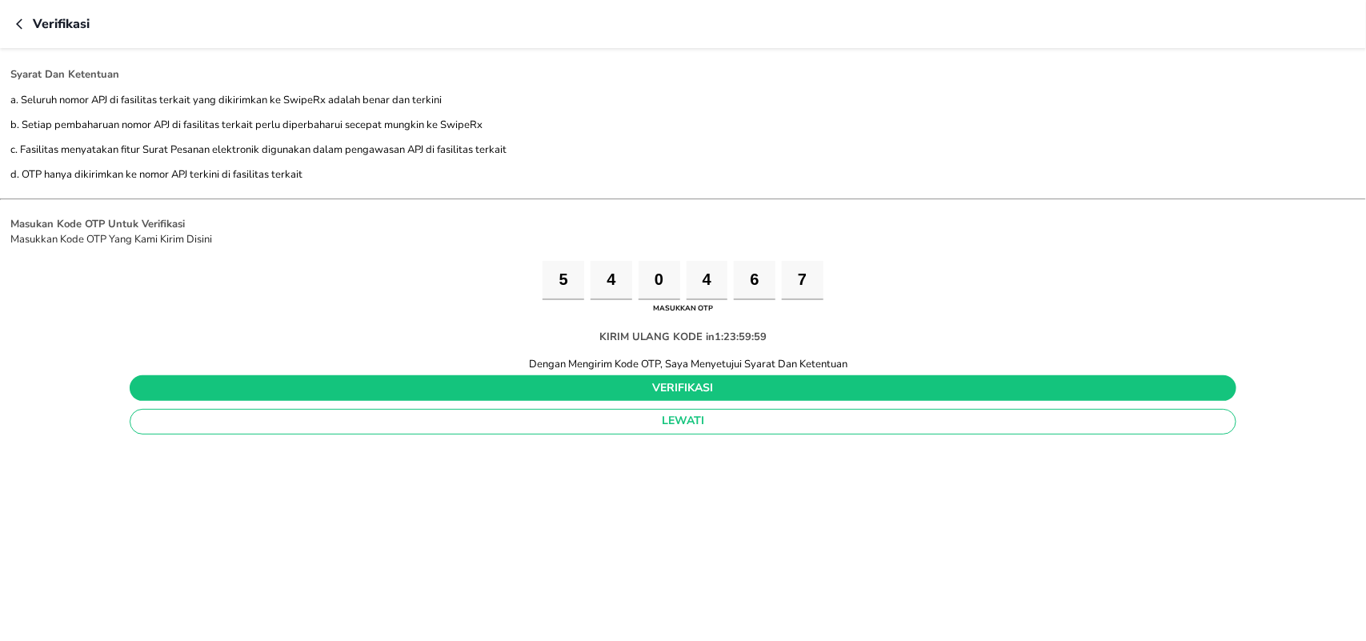
type input "7"
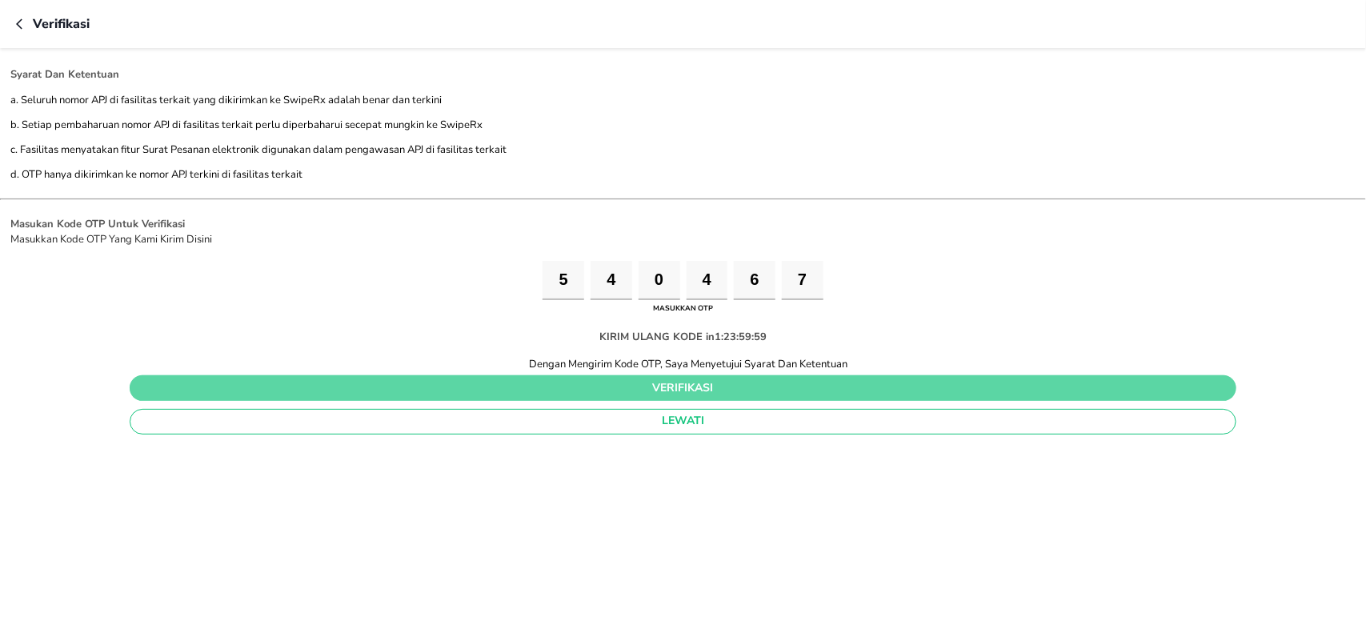
click at [675, 393] on span "verifikasi" at bounding box center [682, 388] width 1081 height 20
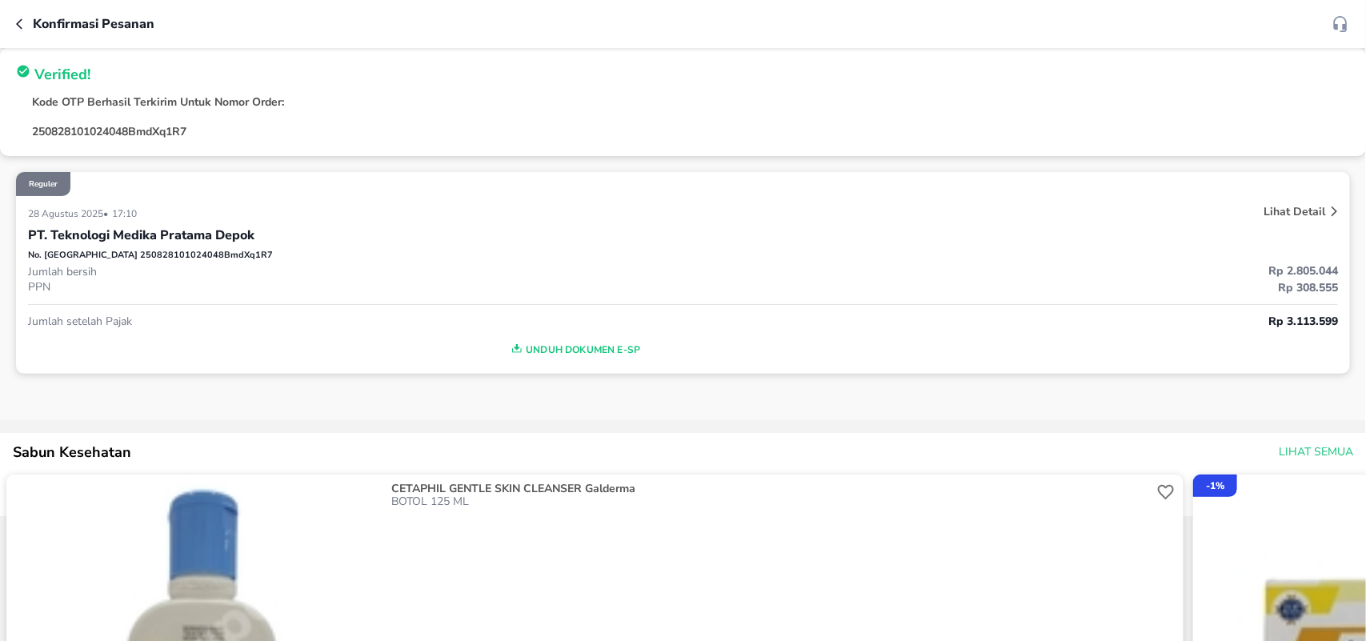
click at [584, 346] on span "Unduh Dokumen e-SP" at bounding box center [574, 349] width 1080 height 21
click at [20, 22] on icon "button" at bounding box center [22, 24] width 13 height 13
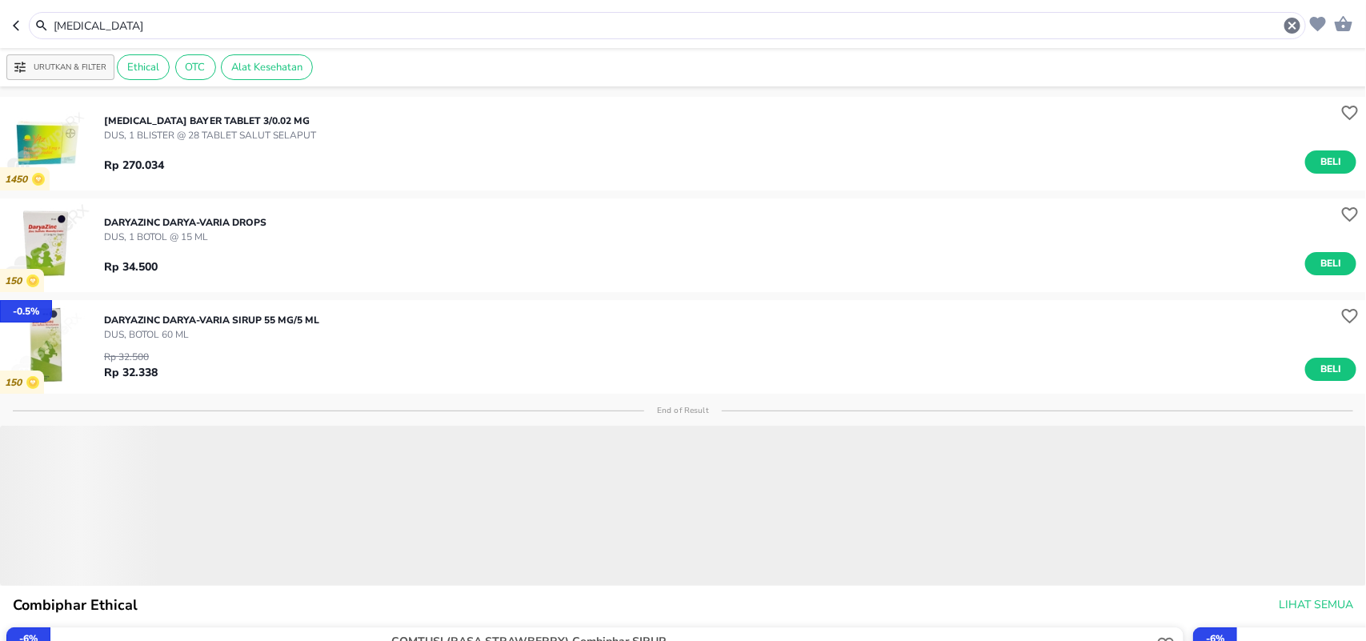
drag, startPoint x: 0, startPoint y: 18, endPoint x: 0, endPoint y: 1, distance: 16.8
click at [0, 10] on header "[MEDICAL_DATA]" at bounding box center [683, 24] width 1366 height 48
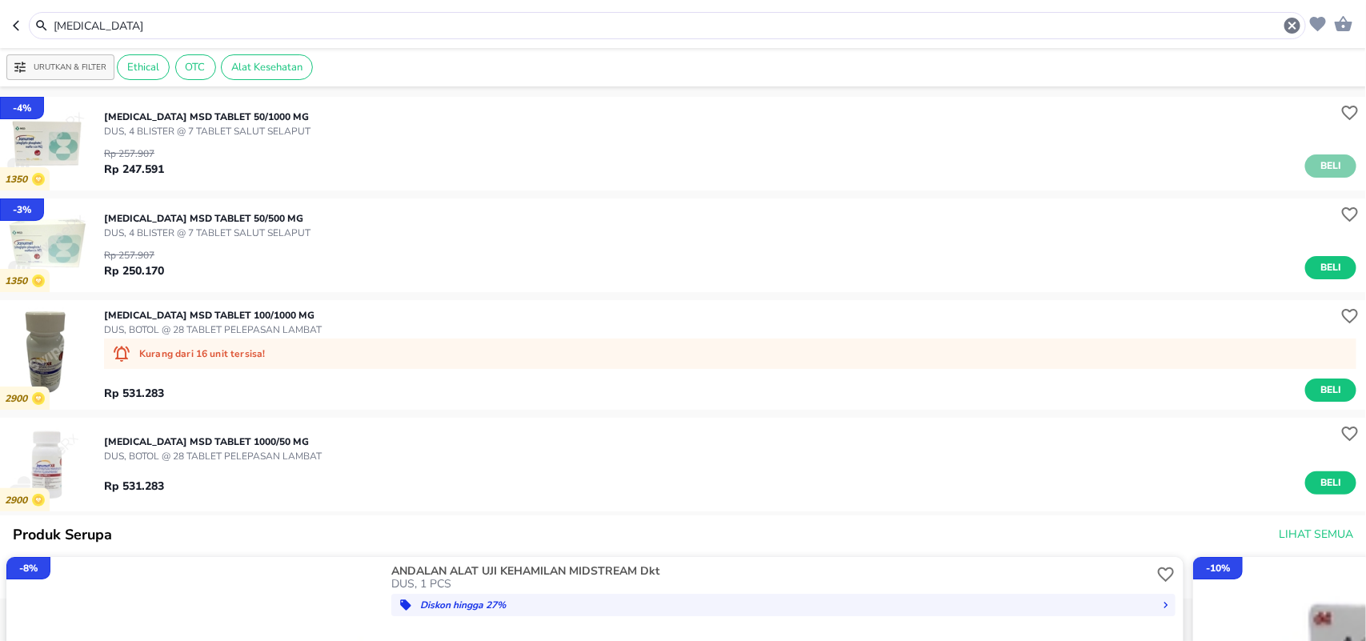
click at [1320, 166] on span "Beli" at bounding box center [1330, 166] width 27 height 17
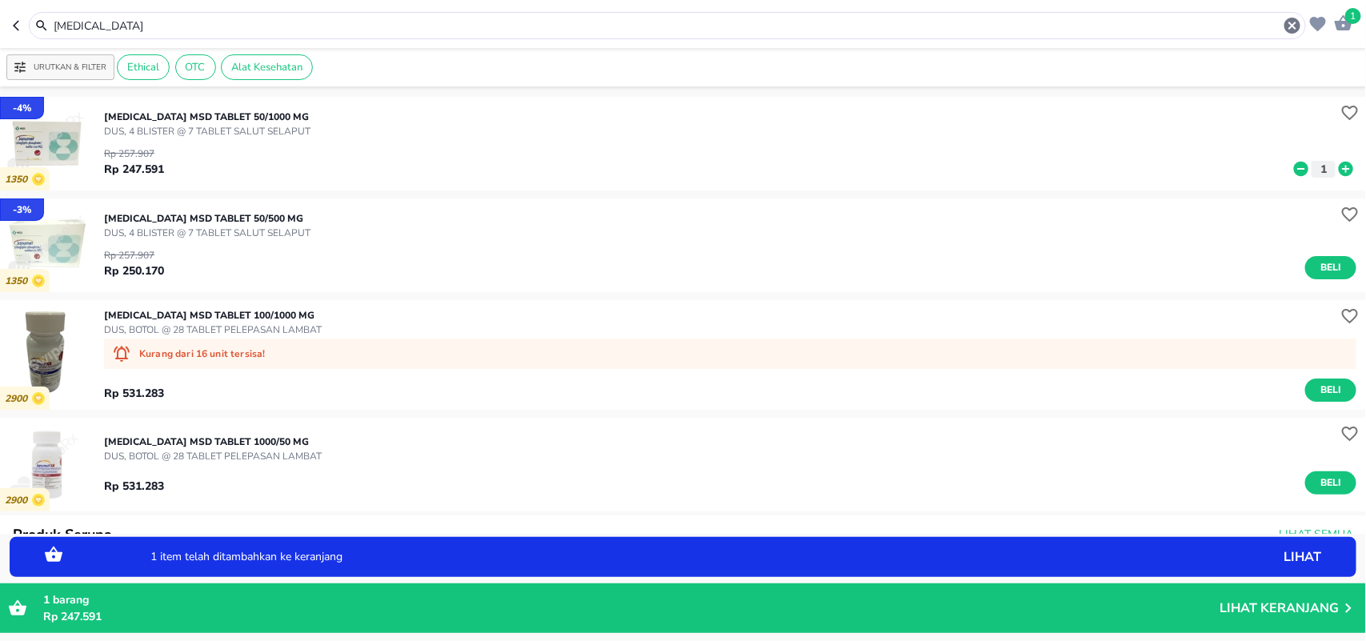
click at [250, 432] on div "[MEDICAL_DATA] MSD TABLET 1000/50 MG DUS, BOTOL @ 28 TABLET PELEPASAN [PERSON_N…" at bounding box center [735, 465] width 1262 height 76
click at [253, 441] on p "[MEDICAL_DATA] MSD TABLET 1000/50 MG" at bounding box center [213, 442] width 218 height 14
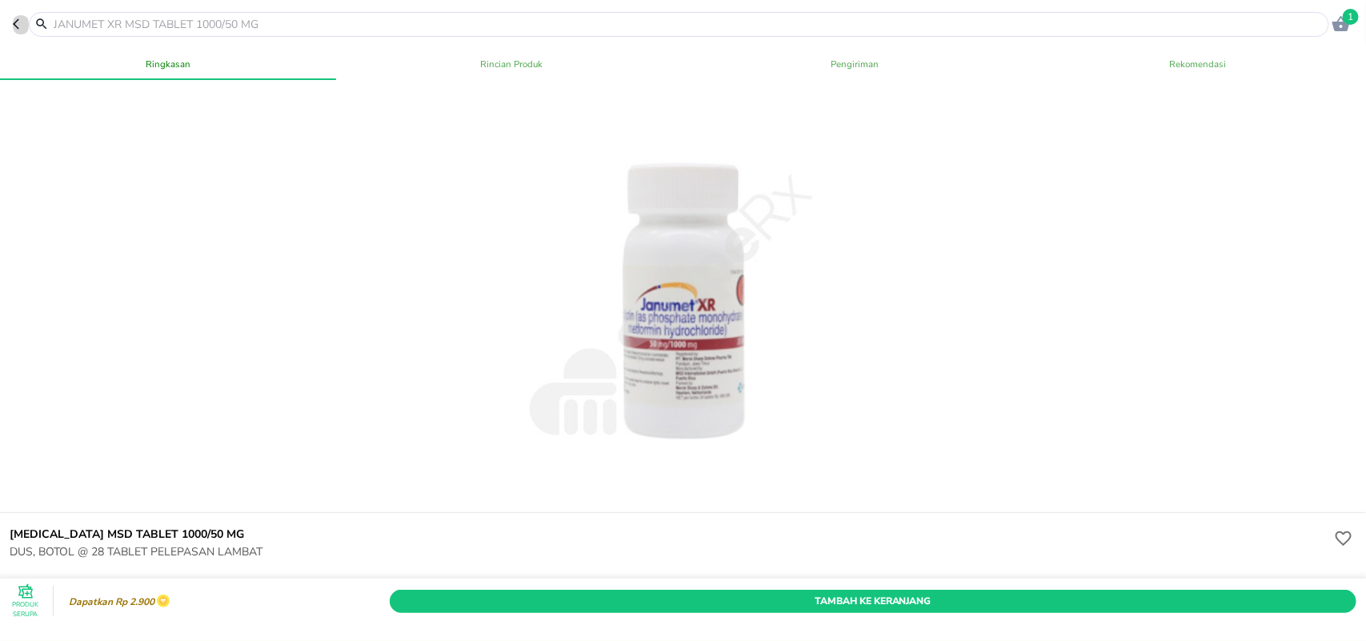
click at [13, 18] on icon "button" at bounding box center [19, 24] width 13 height 13
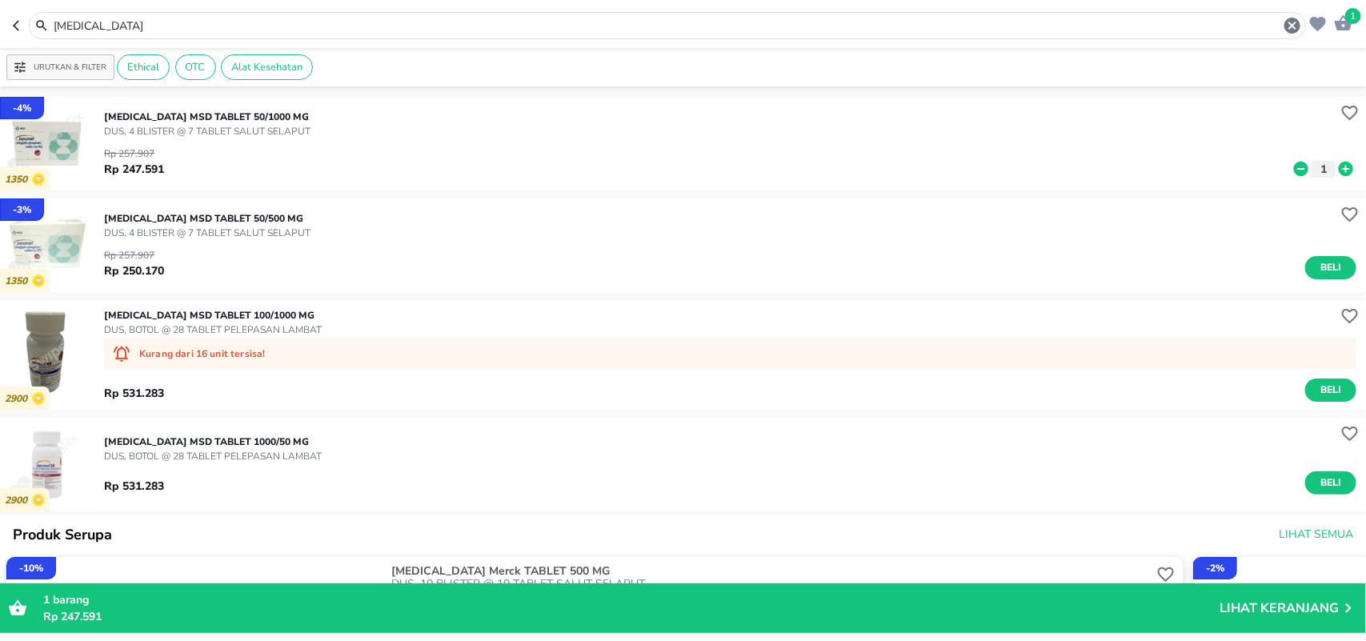
drag, startPoint x: 8, startPoint y: 21, endPoint x: 0, endPoint y: 14, distance: 10.2
click at [0, 21] on header "1 [MEDICAL_DATA]" at bounding box center [683, 24] width 1366 height 48
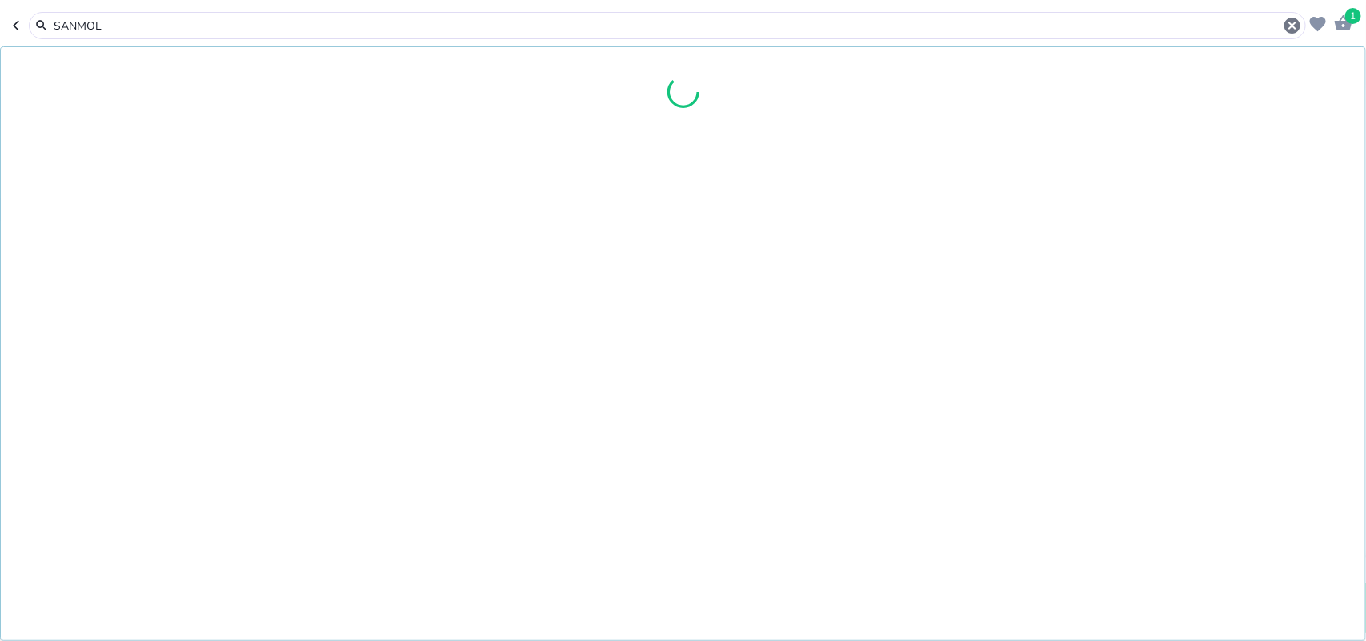
type input "SANMOL"
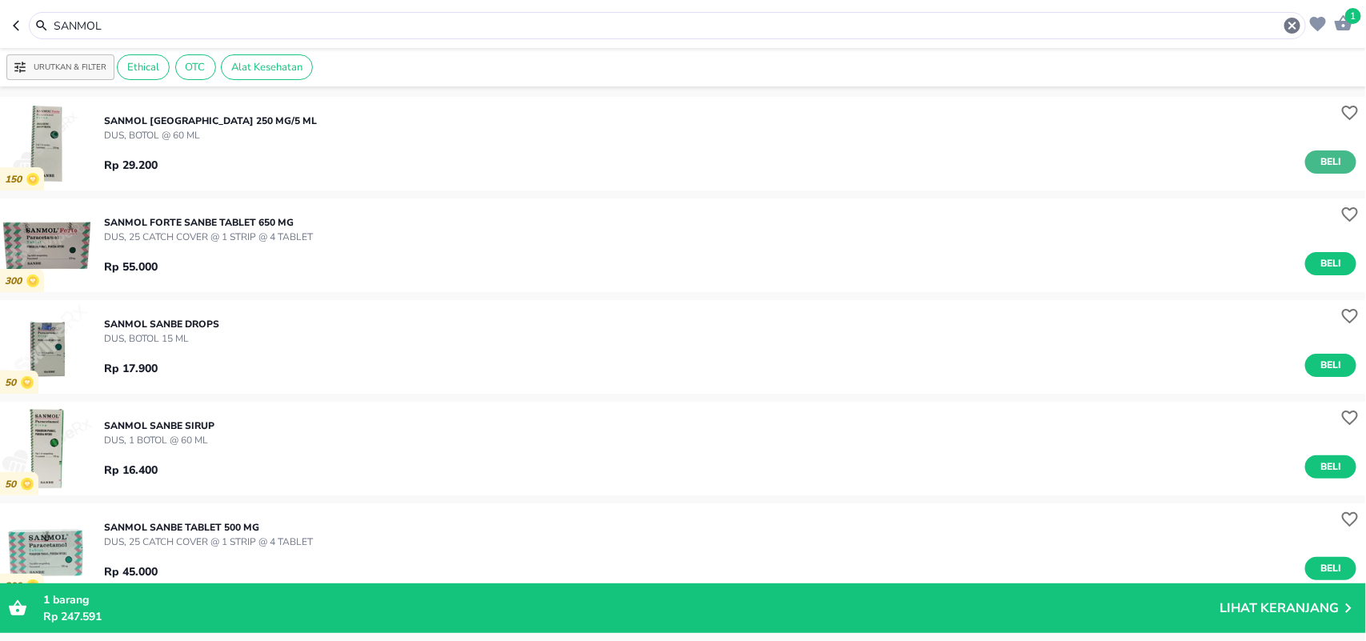
click at [1317, 157] on span "Beli" at bounding box center [1330, 162] width 27 height 17
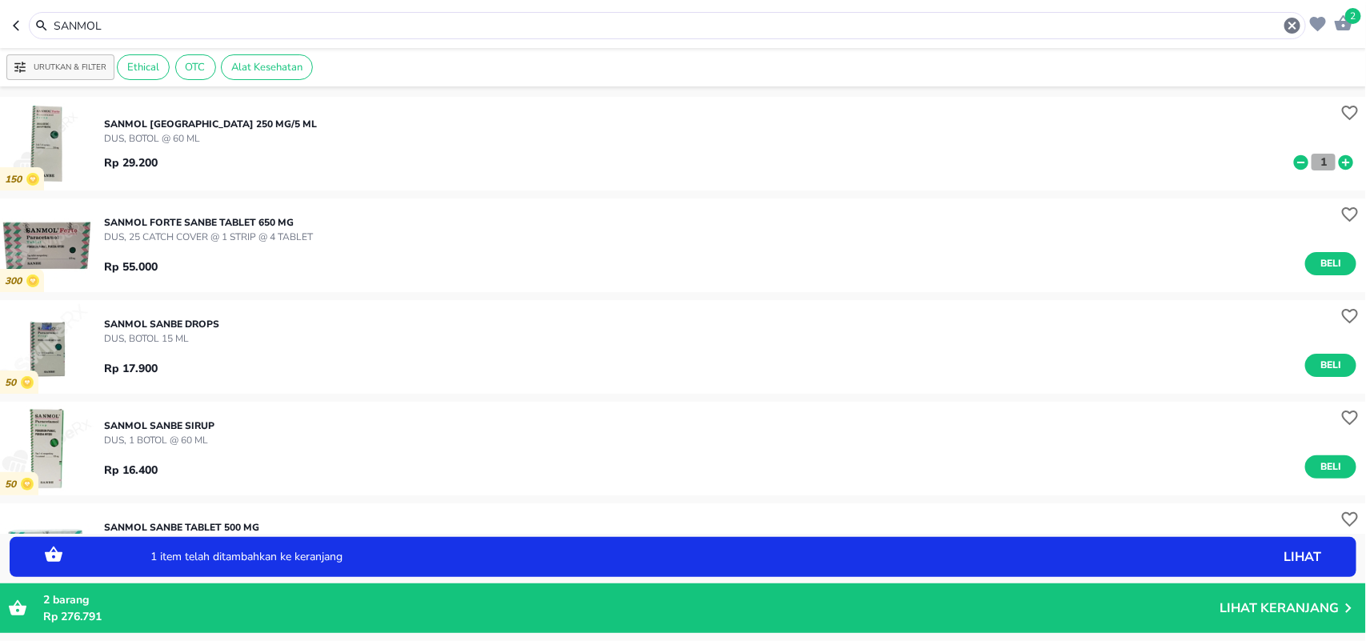
click at [1316, 165] on p "1" at bounding box center [1323, 162] width 14 height 17
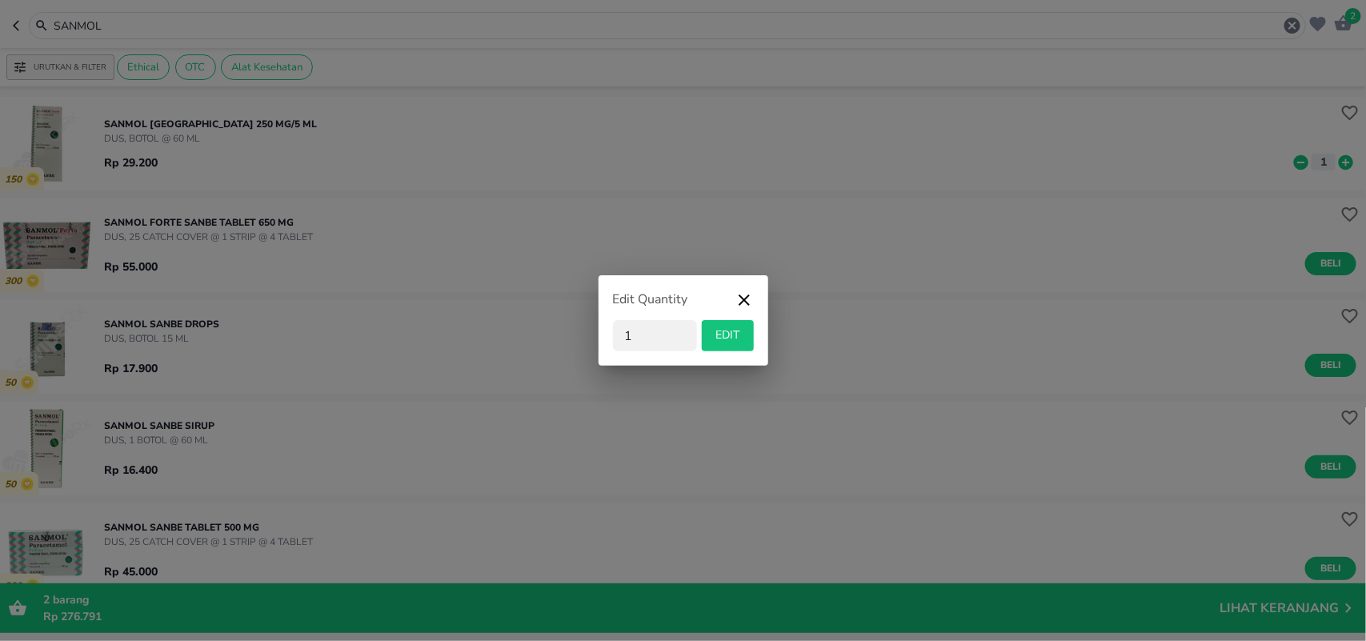
drag, startPoint x: 657, startPoint y: 336, endPoint x: 503, endPoint y: 324, distance: 154.9
click at [553, 330] on div "Edit Quantity 1 EDIT" at bounding box center [683, 320] width 1366 height 641
type input "24"
click at [734, 326] on span "EDIT" at bounding box center [727, 336] width 39 height 20
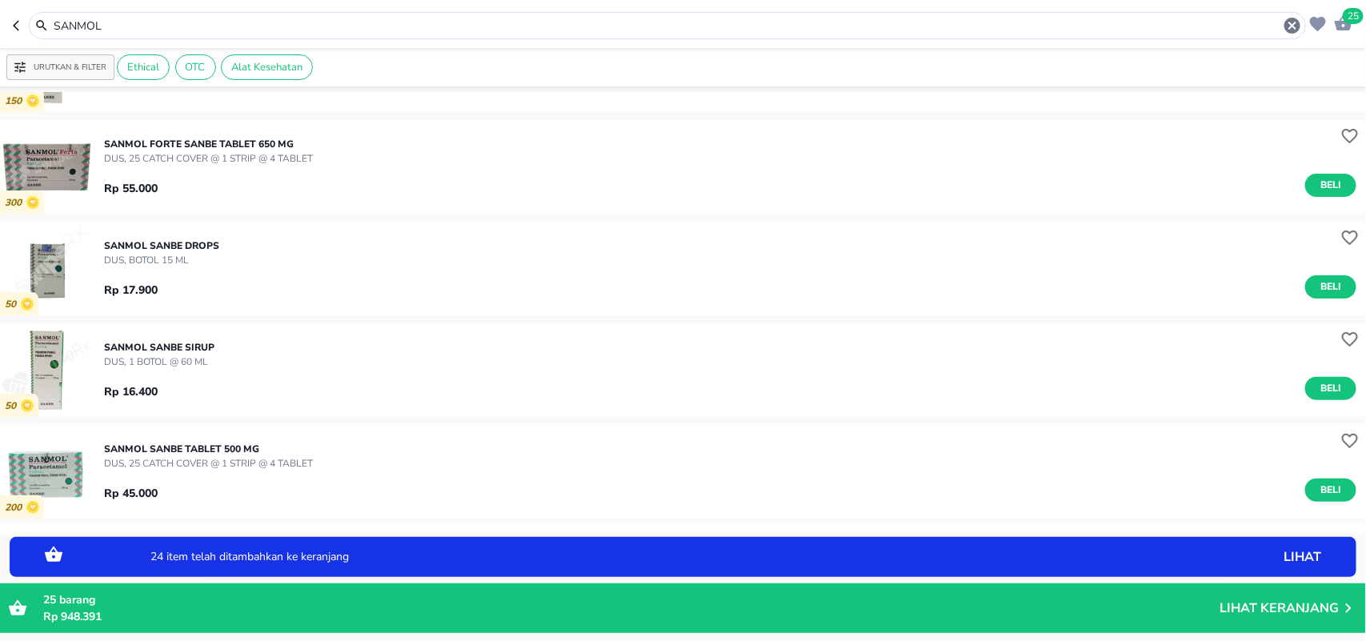
scroll to position [200, 0]
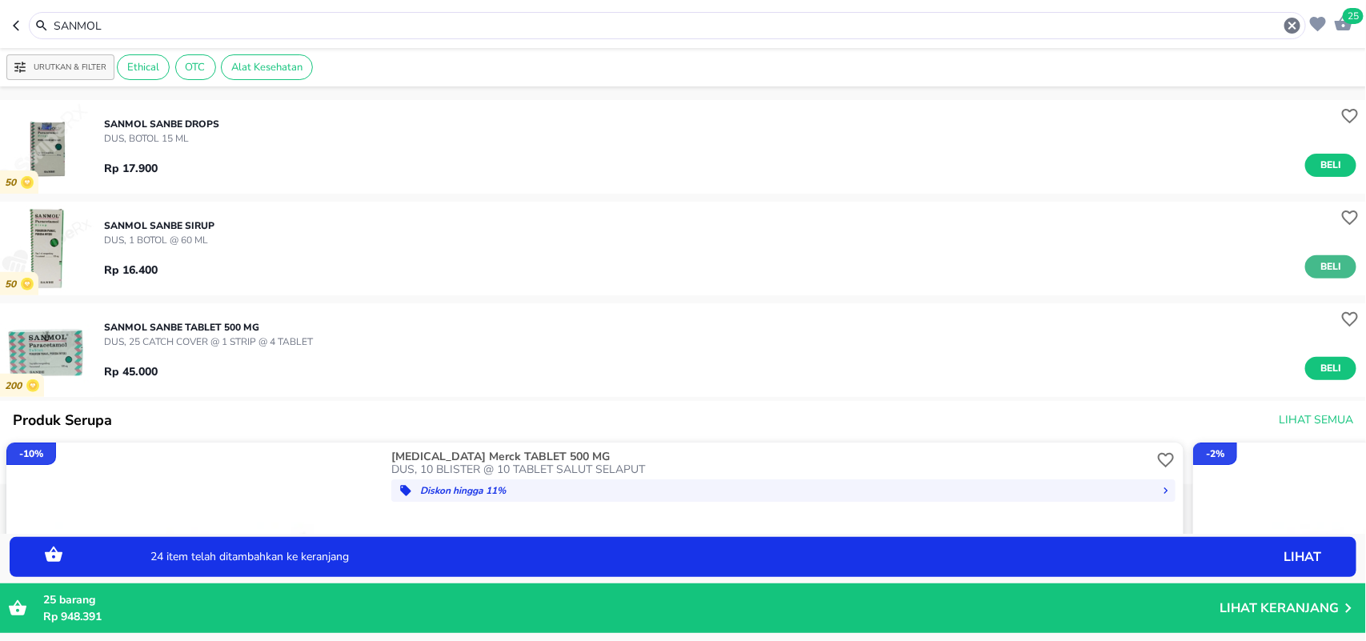
click at [1317, 265] on span "Beli" at bounding box center [1330, 266] width 27 height 17
click at [1316, 270] on p "1" at bounding box center [1323, 266] width 14 height 17
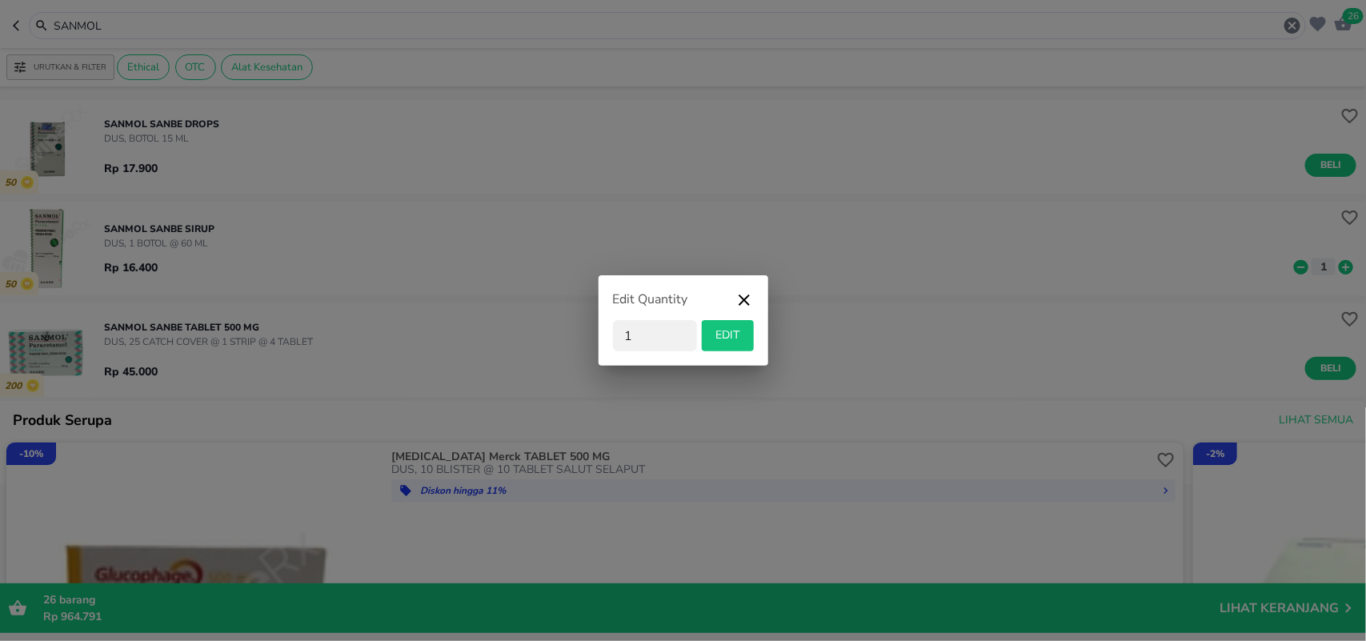
click at [583, 320] on div "Edit Quantity 1 EDIT" at bounding box center [683, 320] width 1366 height 641
type input "24"
click at [731, 332] on span "EDIT" at bounding box center [727, 336] width 39 height 20
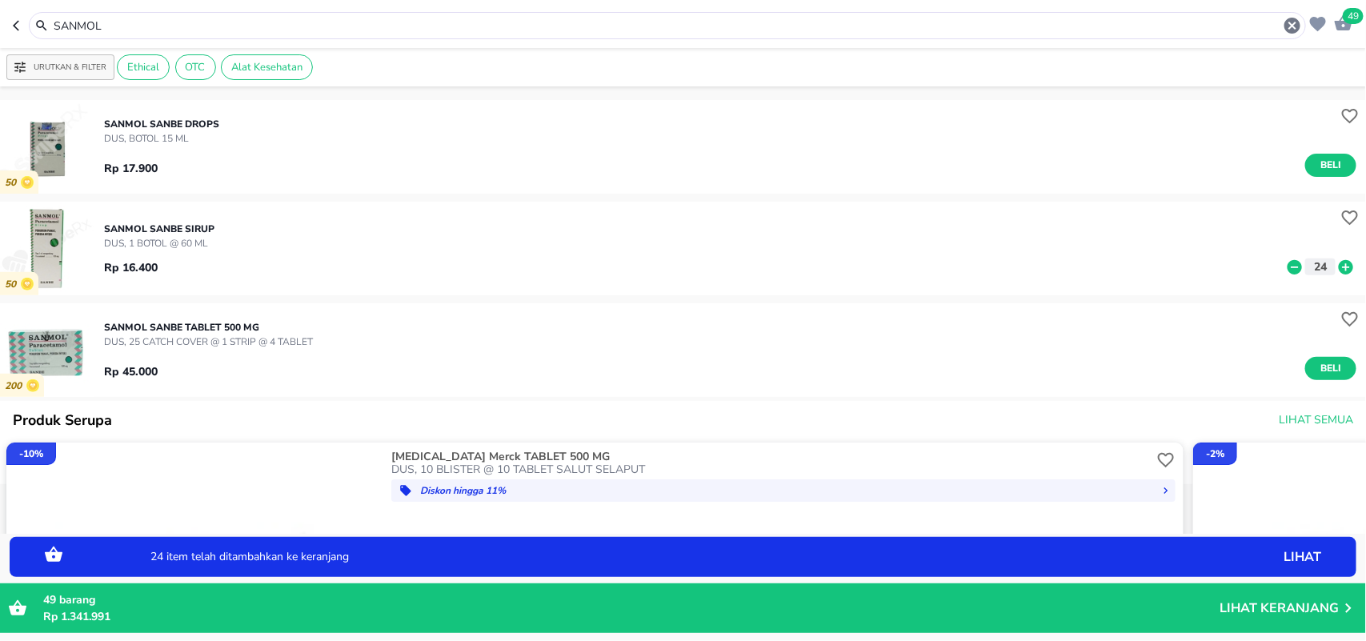
click at [1247, 608] on p "Lihat Keranjang" at bounding box center [1278, 608] width 119 height 0
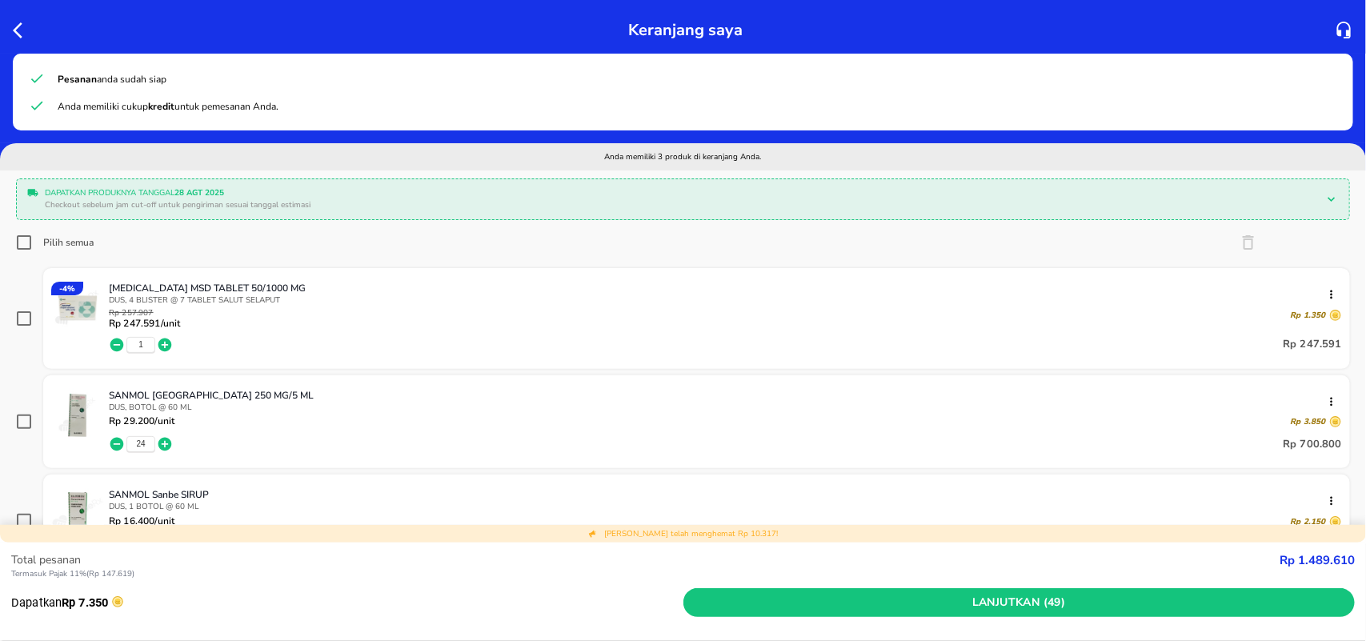
click at [28, 238] on input "Pilih semua" at bounding box center [24, 242] width 16 height 16
checkbox input "true"
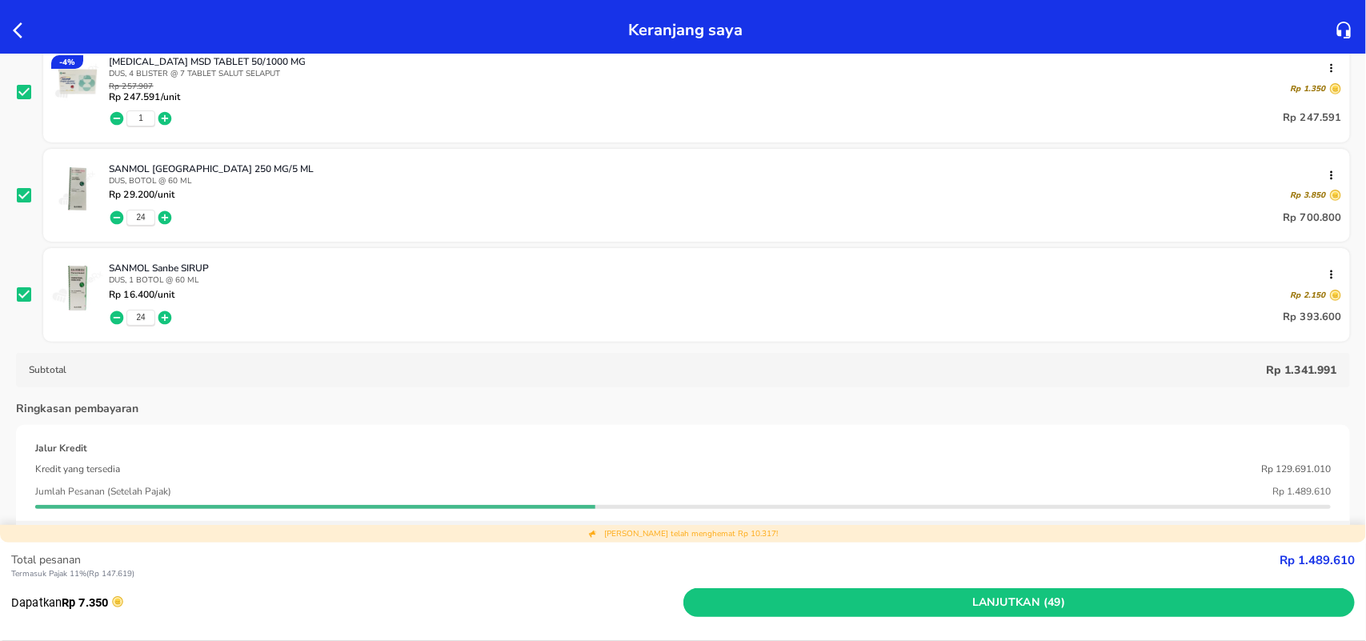
scroll to position [400, 0]
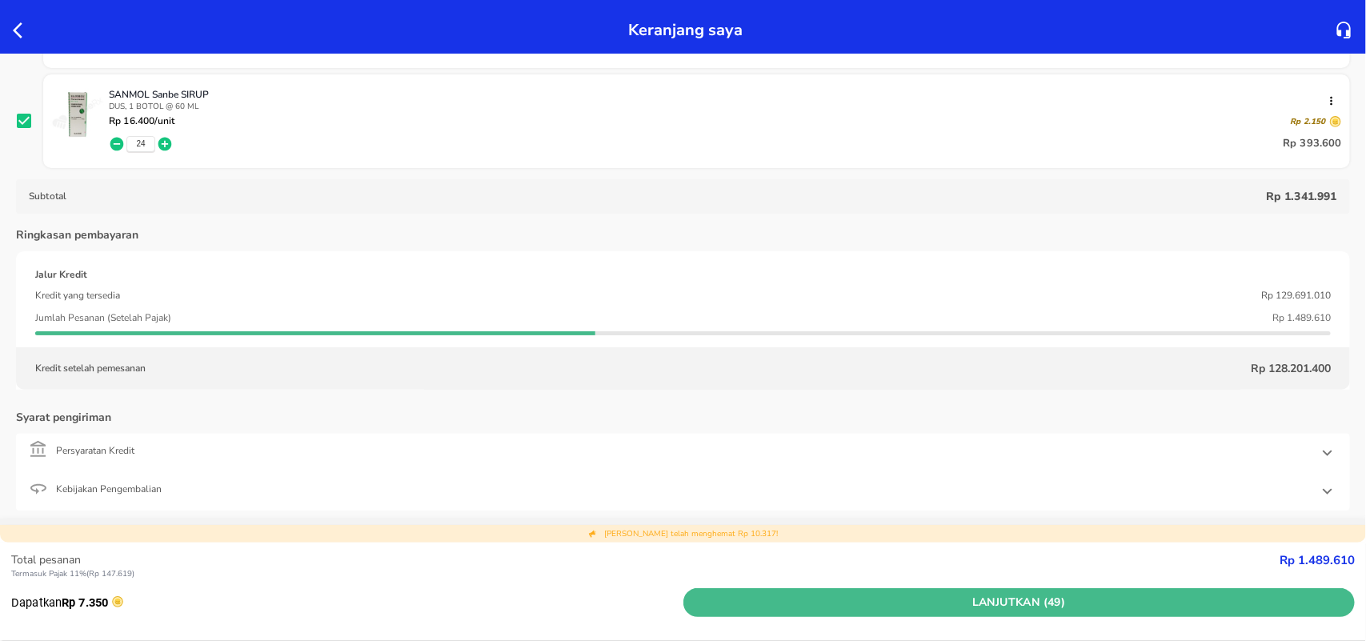
click at [970, 600] on span "Lanjutkan (49)" at bounding box center [1019, 603] width 659 height 20
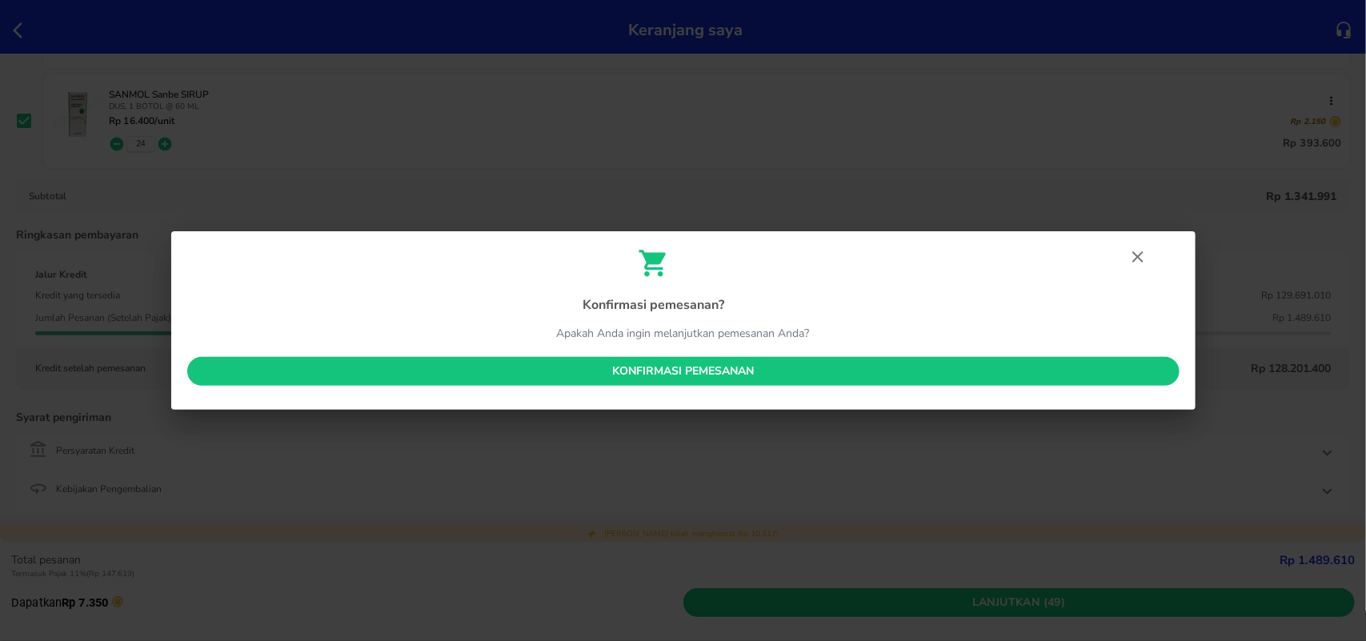
click at [668, 368] on span "Konfirmasi pemesanan" at bounding box center [683, 372] width 967 height 20
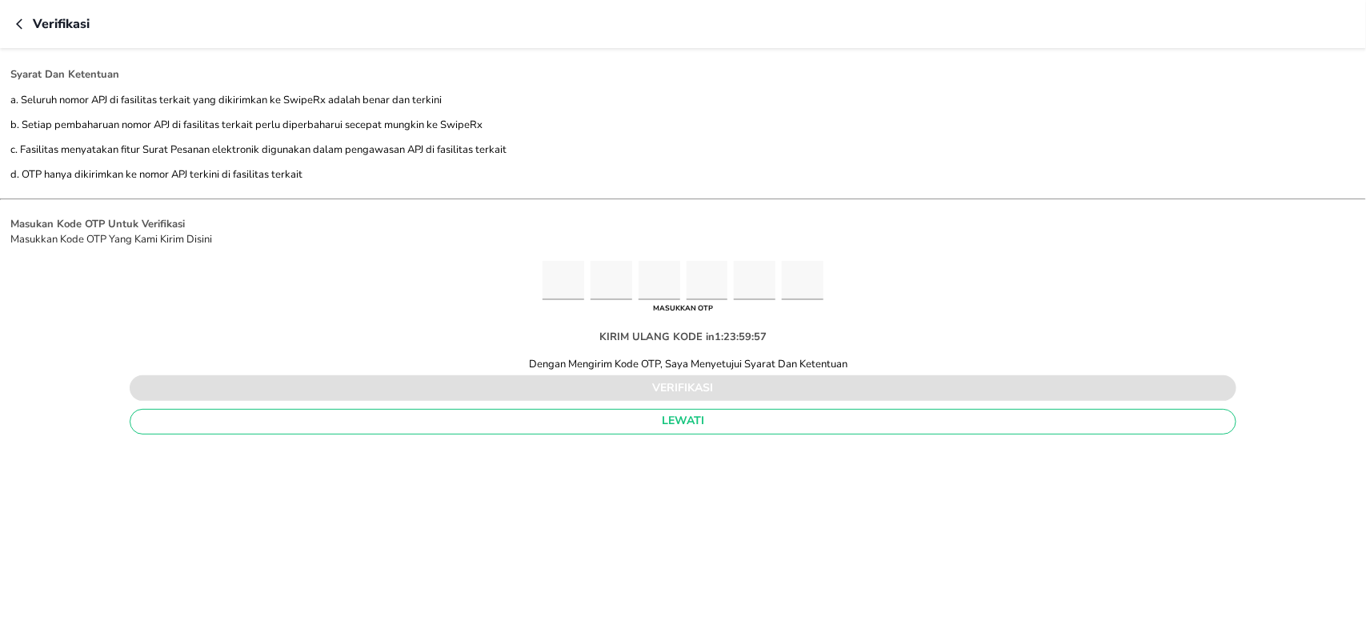
click at [554, 276] on input "Please enter OTP character 1" at bounding box center [564, 280] width 42 height 39
type input "8"
type input "1"
type input "4"
type input "5"
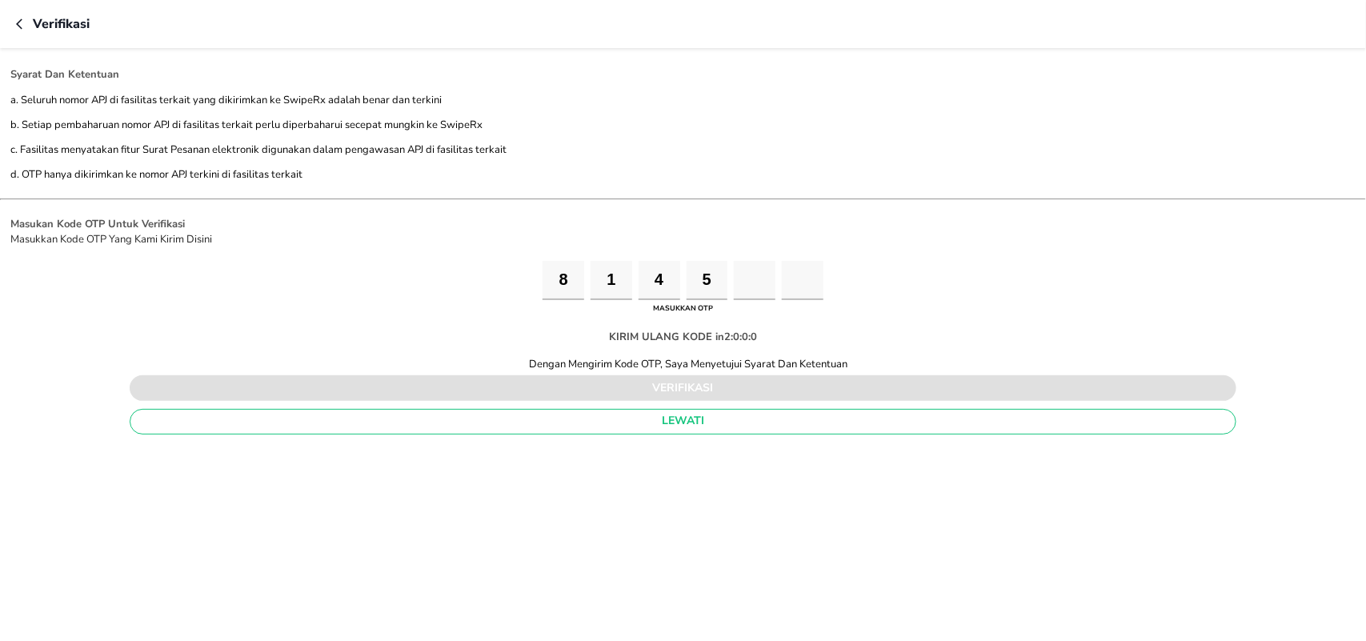
type input "0"
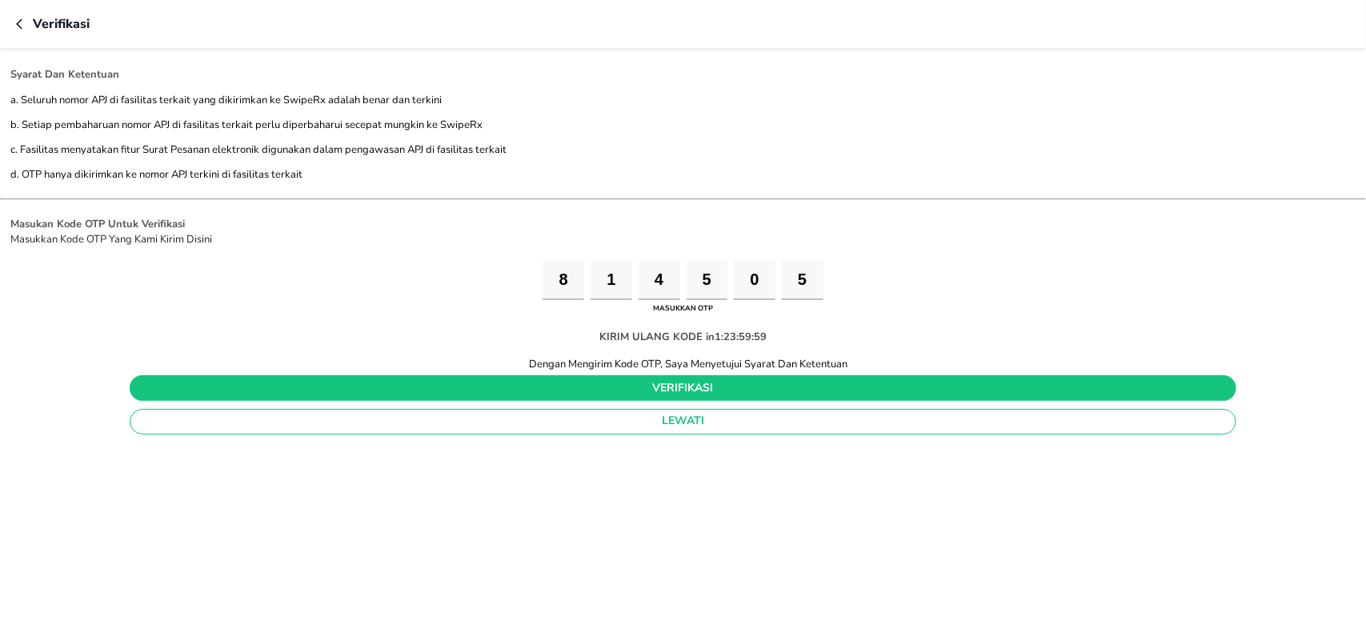
type input "5"
click at [648, 380] on button "verifikasi" at bounding box center [683, 388] width 1107 height 26
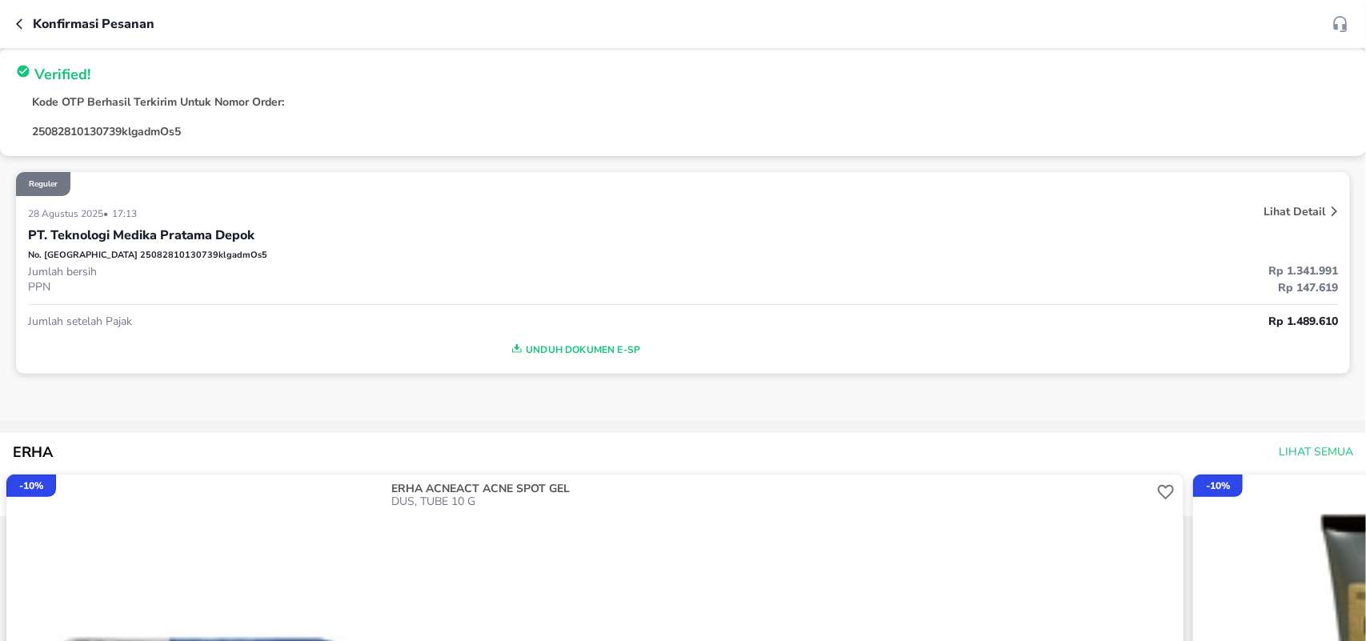
click at [620, 350] on span "Unduh Dokumen e-SP" at bounding box center [574, 349] width 1080 height 21
click at [20, 28] on icon "button" at bounding box center [22, 24] width 13 height 13
